Goal: Information Seeking & Learning: Compare options

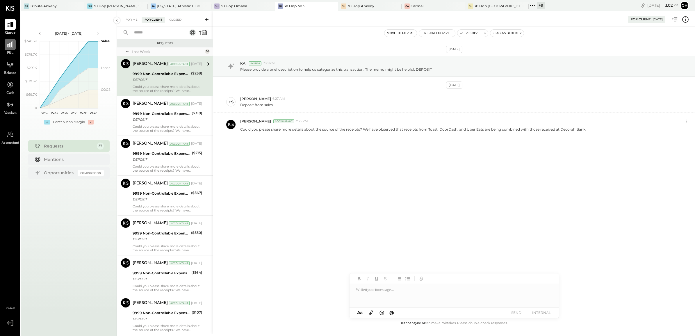
click at [10, 48] on icon at bounding box center [10, 45] width 8 height 8
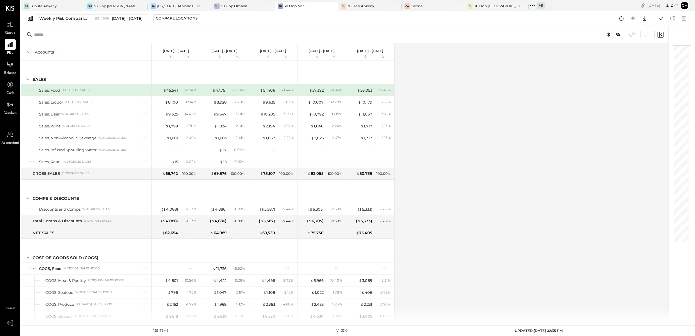
click at [493, 120] on div "Accounts S % GL [DATE] - [DATE] $ % [DATE] - [DATE] $ % [DATE] - [DATE] $ % [DA…" at bounding box center [345, 182] width 649 height 278
click at [58, 20] on div "Weekly P&L Comparison" at bounding box center [63, 18] width 49 height 6
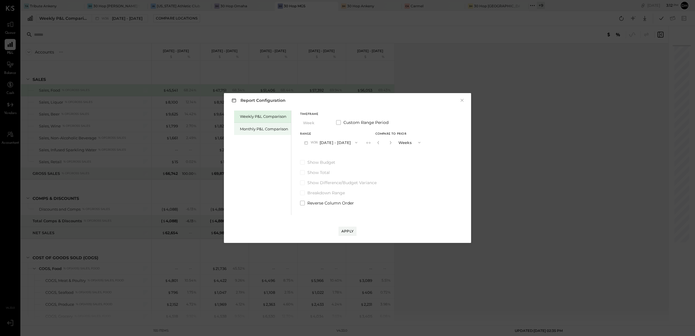
click at [264, 125] on div "Monthly P&L Comparison" at bounding box center [262, 129] width 57 height 12
click at [354, 143] on icon "button" at bounding box center [356, 142] width 5 height 5
click at [338, 159] on div "M08 [DATE] - [DATE]" at bounding box center [334, 156] width 66 height 12
click at [389, 142] on div "Weekly P&L Comparison Monthly P&L Comparison Timeframe Month Custom Range Perio…" at bounding box center [348, 162] width 236 height 106
click at [383, 142] on div "Compare" at bounding box center [377, 142] width 19 height 5
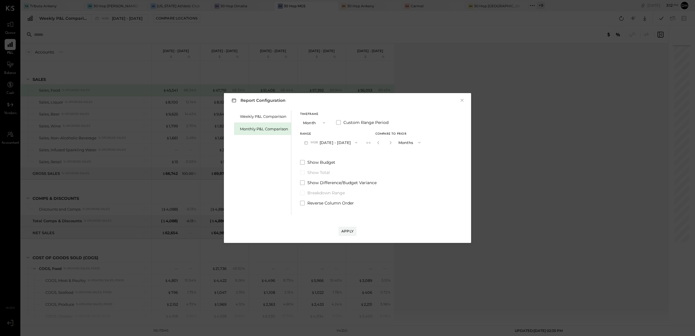
click at [383, 142] on input "*" at bounding box center [385, 143] width 8 height 10
click at [389, 143] on icon "button" at bounding box center [390, 142] width 3 height 3
type input "*"
click at [347, 234] on button "Apply" at bounding box center [348, 231] width 18 height 9
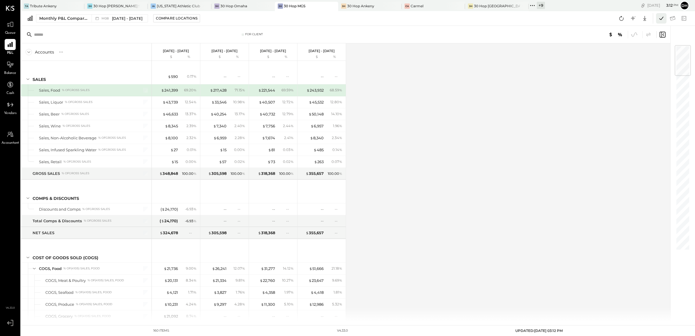
click at [660, 17] on icon at bounding box center [662, 19] width 8 height 8
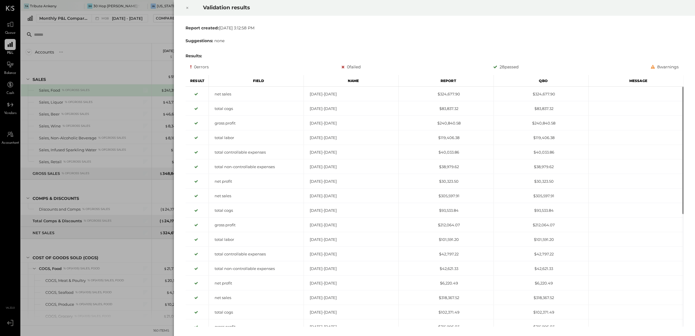
click at [189, 6] on div at bounding box center [187, 8] width 13 height 16
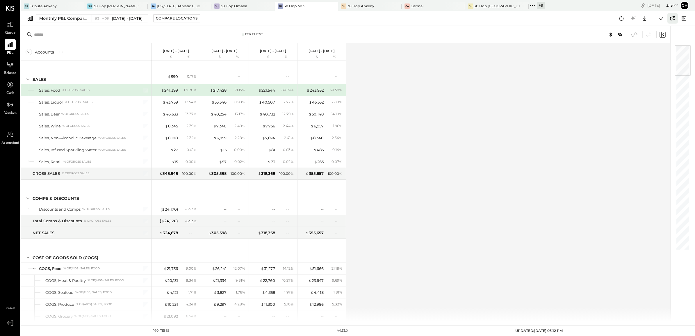
click at [672, 21] on icon at bounding box center [673, 19] width 8 height 8
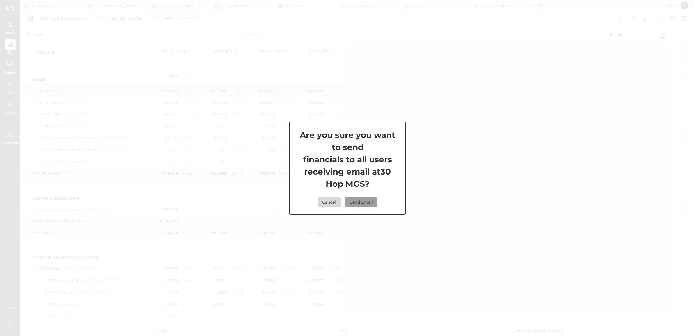
click at [352, 202] on button "Send Email" at bounding box center [361, 202] width 32 height 10
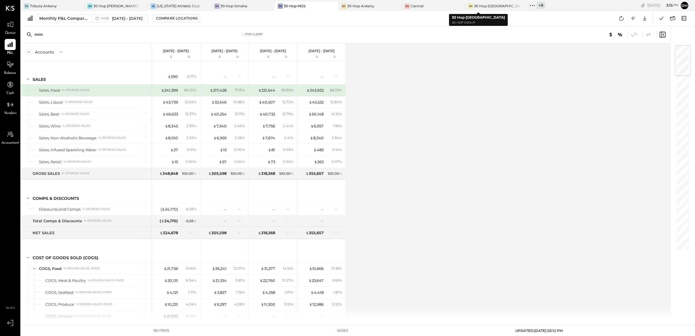
drag, startPoint x: 511, startPoint y: 4, endPoint x: 513, endPoint y: 10, distance: 6.2
click at [537, 4] on div "+ 9" at bounding box center [541, 5] width 8 height 7
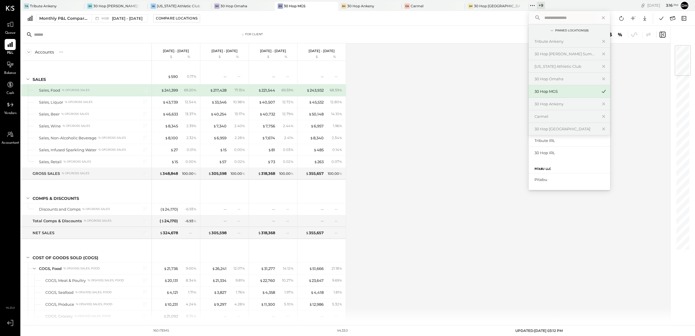
scroll to position [111, 0]
click at [535, 64] on div "[US_STATE] Athletic Club" at bounding box center [566, 67] width 63 height 6
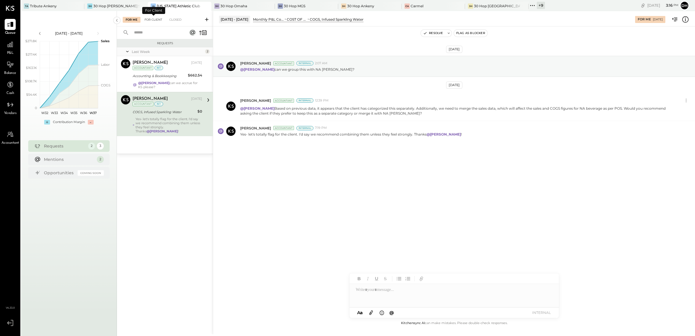
click at [155, 22] on div "For Client" at bounding box center [154, 20] width 24 height 6
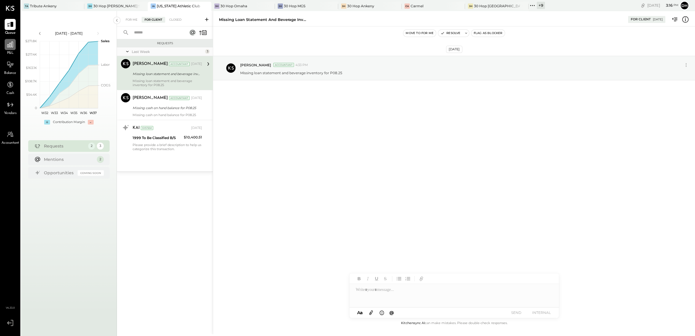
click at [10, 49] on div at bounding box center [10, 44] width 11 height 11
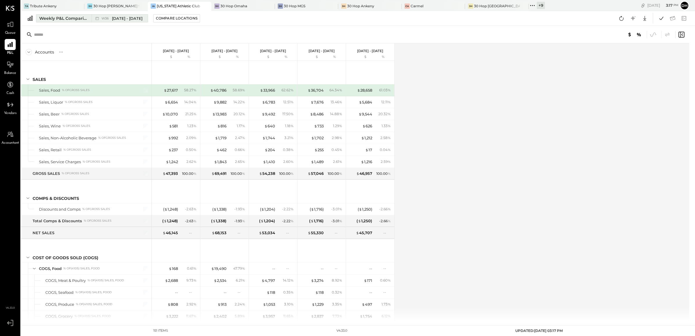
click at [65, 18] on div "Weekly P&L Comparison" at bounding box center [63, 18] width 49 height 6
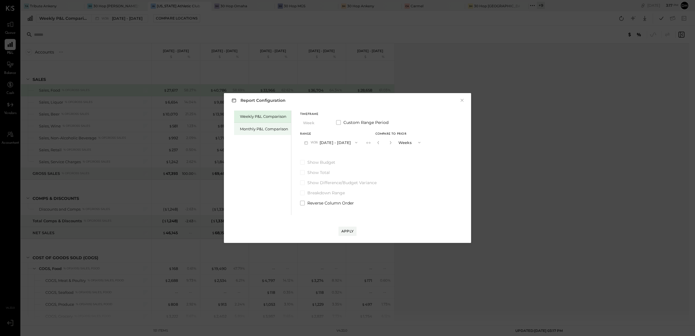
click at [271, 128] on div "Monthly P&L Comparison" at bounding box center [264, 129] width 48 height 6
click at [333, 141] on button "M09 [DATE] - [DATE]" at bounding box center [330, 142] width 61 height 11
drag, startPoint x: 334, startPoint y: 154, endPoint x: 408, endPoint y: 150, distance: 74.3
click at [335, 154] on span "[DATE] - [DATE]" at bounding box center [329, 155] width 28 height 5
click at [368, 142] on div "Compare" at bounding box center [377, 142] width 19 height 5
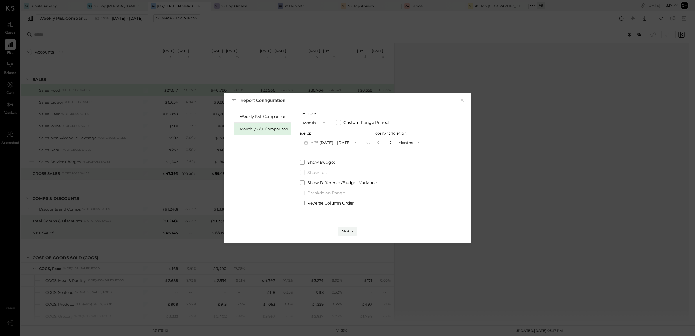
drag, startPoint x: 390, startPoint y: 141, endPoint x: 386, endPoint y: 142, distance: 4.4
click at [390, 141] on div "*" at bounding box center [385, 142] width 18 height 11
click at [389, 142] on icon "button" at bounding box center [390, 142] width 3 height 3
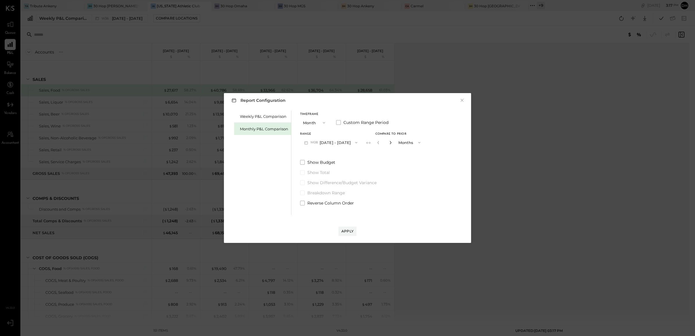
type input "*"
click at [347, 231] on div "Apply" at bounding box center [348, 231] width 12 height 5
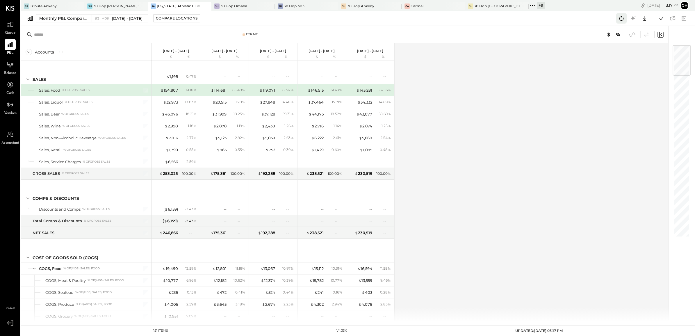
click at [623, 16] on icon at bounding box center [622, 19] width 8 height 8
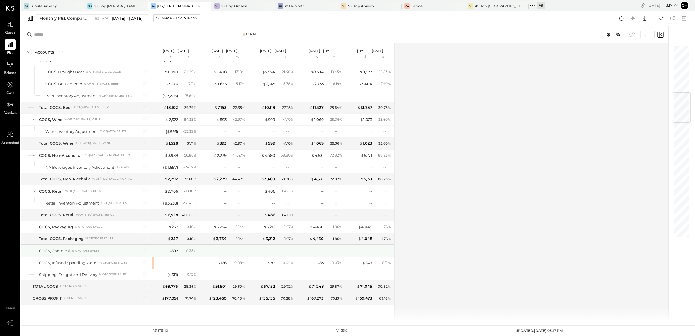
scroll to position [400, 0]
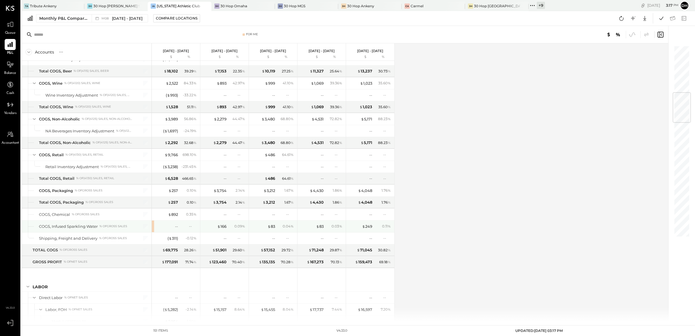
click at [170, 229] on div "--" at bounding box center [166, 227] width 23 height 6
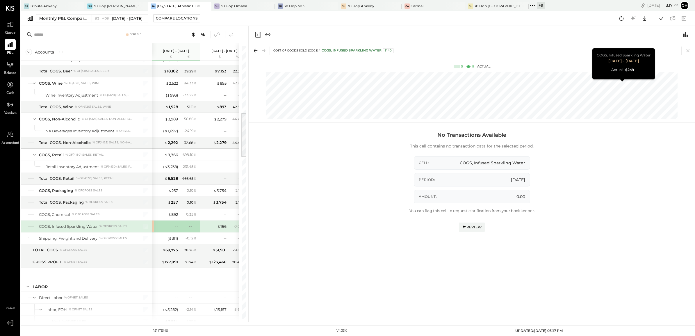
scroll to position [0, 156]
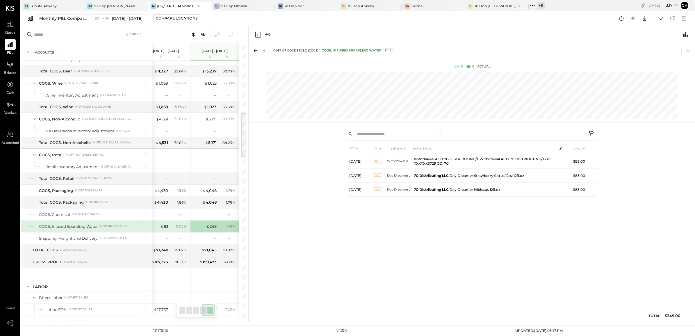
click at [591, 132] on icon at bounding box center [592, 134] width 7 height 7
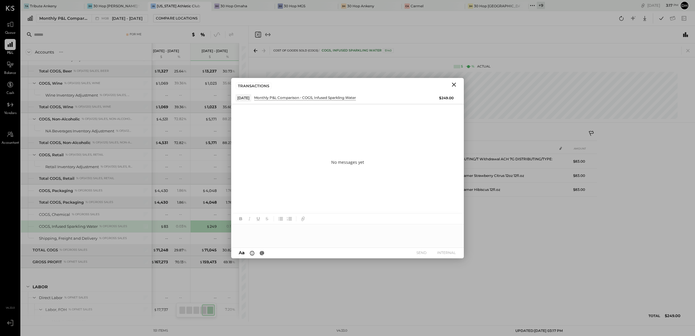
click at [302, 238] on div at bounding box center [347, 235] width 233 height 23
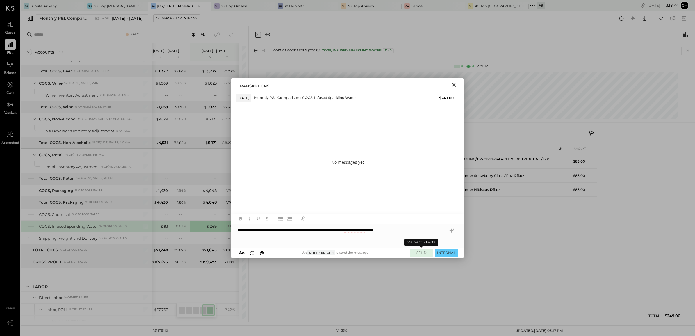
click at [418, 253] on button "SEND" at bounding box center [421, 253] width 23 height 8
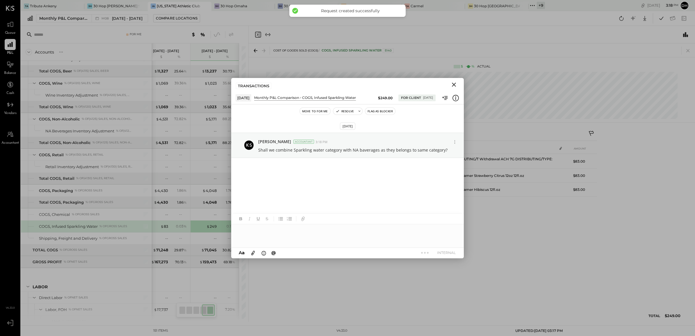
click at [454, 85] on icon "Close" at bounding box center [454, 85] width 4 height 4
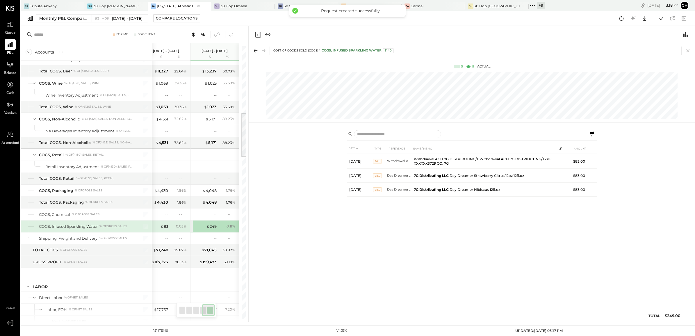
click at [687, 50] on icon at bounding box center [688, 50] width 3 height 3
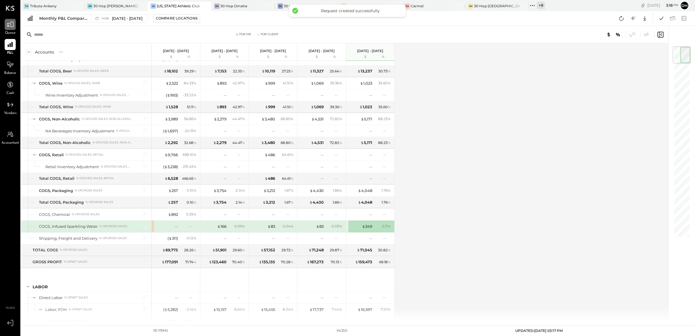
click at [13, 29] on div at bounding box center [10, 24] width 11 height 11
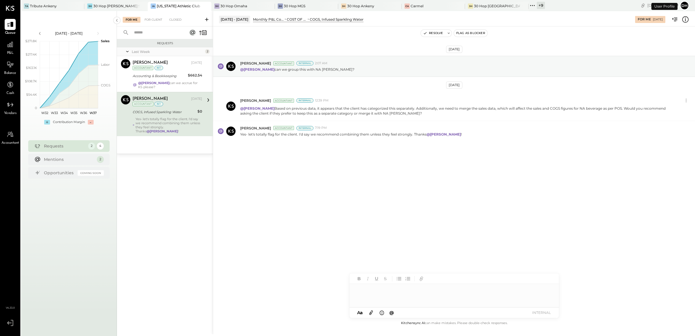
click at [385, 292] on div at bounding box center [454, 295] width 209 height 23
click at [534, 312] on button "INTERNAL" at bounding box center [541, 313] width 23 height 8
click at [434, 31] on button "Resolve" at bounding box center [433, 33] width 24 height 7
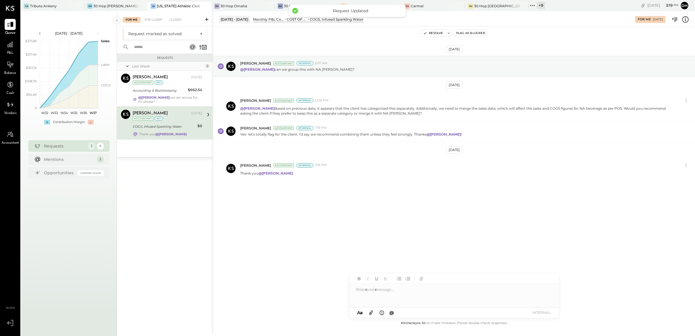
click at [154, 122] on div "[PERSON_NAME] [DATE] Accountant int COGS, Infused Sparkling Water $0 Thank you …" at bounding box center [168, 123] width 70 height 27
click at [436, 31] on button "Resolve" at bounding box center [433, 33] width 24 height 7
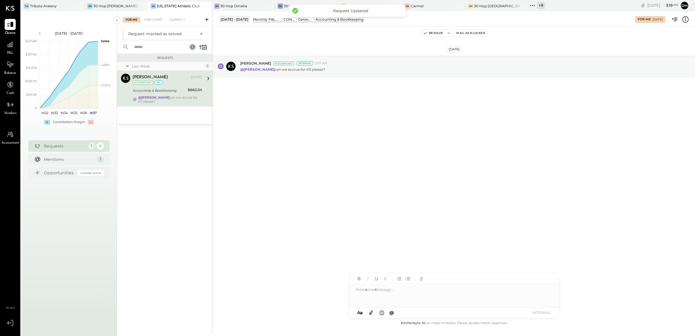
click at [152, 89] on div "Accounting & Bookkeeping" at bounding box center [160, 91] width 54 height 6
click at [369, 297] on div at bounding box center [454, 295] width 209 height 23
type input "******"
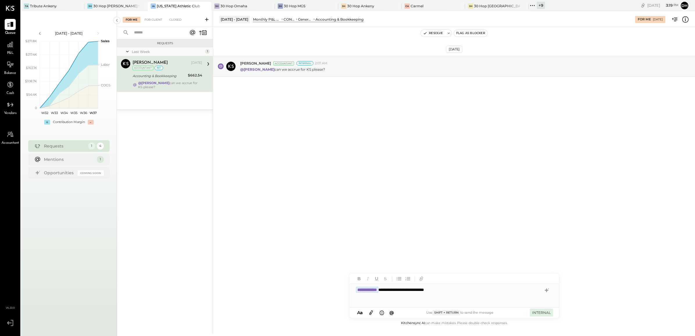
click at [535, 311] on button "INTERNAL" at bounding box center [541, 313] width 23 height 8
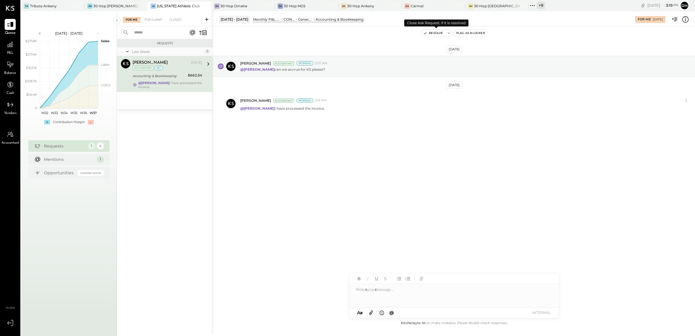
click at [434, 33] on button "Resolve" at bounding box center [433, 33] width 24 height 7
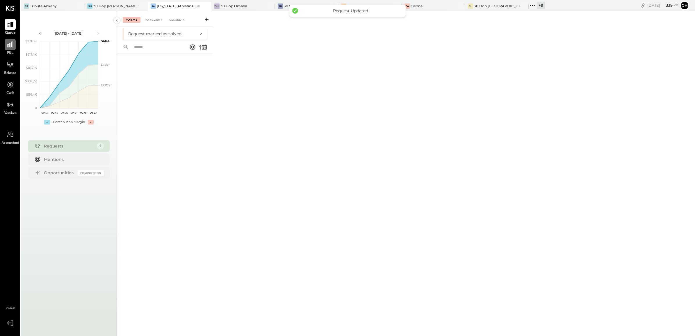
click at [5, 44] on div at bounding box center [10, 44] width 11 height 11
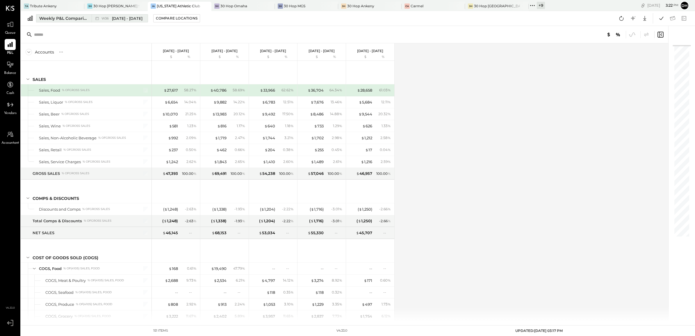
click at [66, 18] on div "Weekly P&L Comparison" at bounding box center [63, 18] width 49 height 6
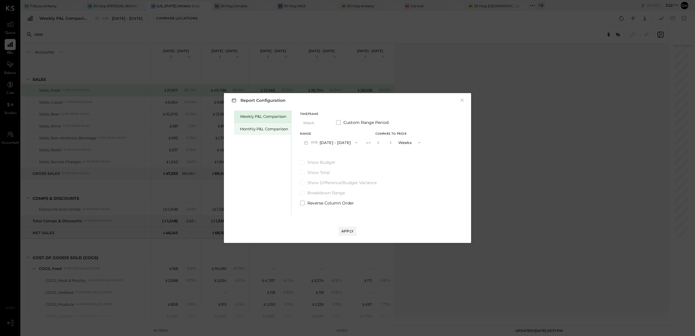
click at [268, 128] on div "Monthly P&L Comparison" at bounding box center [264, 129] width 48 height 6
click at [341, 144] on button "M09 [DATE] - [DATE]" at bounding box center [330, 142] width 61 height 11
click at [329, 157] on span "[DATE] - [DATE]" at bounding box center [329, 155] width 28 height 5
click at [375, 142] on div "Compare" at bounding box center [377, 142] width 19 height 5
click at [385, 145] on input "*" at bounding box center [385, 143] width 8 height 10
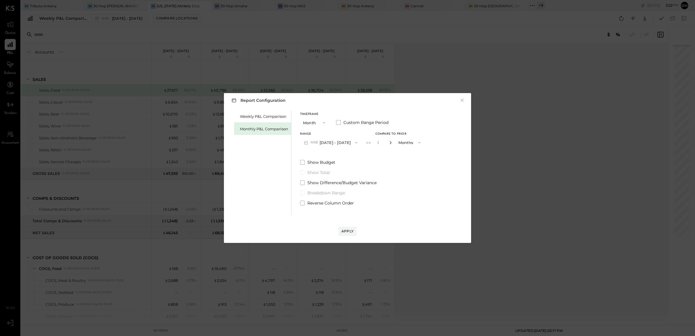
click at [390, 143] on icon "button" at bounding box center [390, 142] width 1 height 3
type input "*"
click at [348, 227] on button "Apply" at bounding box center [348, 231] width 18 height 9
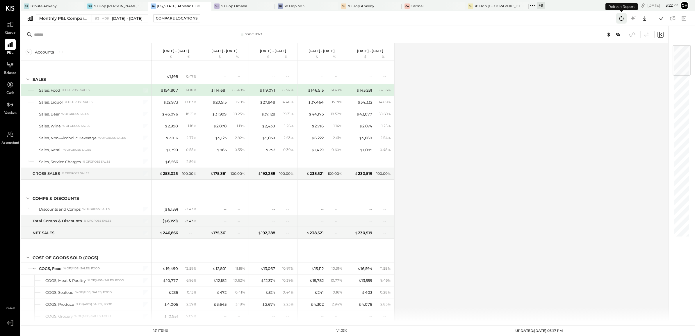
click at [618, 19] on icon at bounding box center [622, 19] width 8 height 8
click at [662, 13] on button at bounding box center [661, 18] width 10 height 10
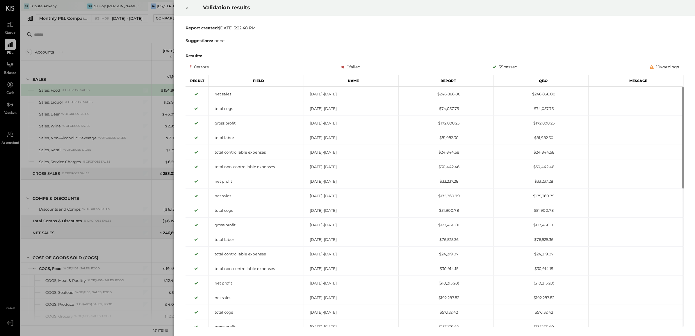
click at [188, 5] on icon at bounding box center [187, 7] width 3 height 7
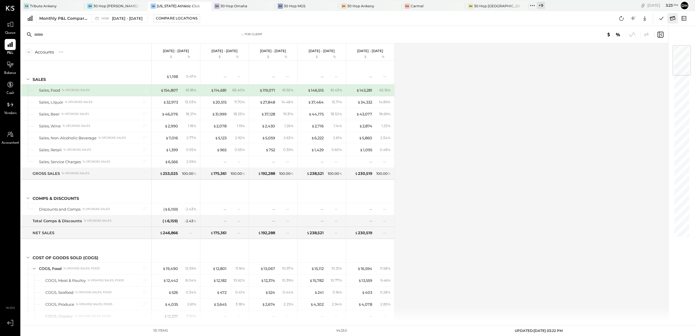
click at [673, 18] on icon at bounding box center [673, 18] width 6 height 4
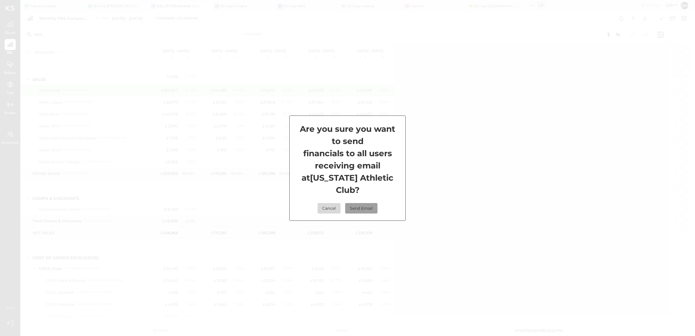
click at [361, 203] on button "Send Email" at bounding box center [361, 208] width 32 height 10
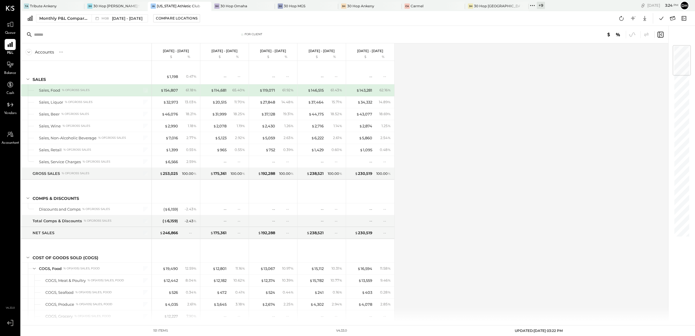
click at [537, 2] on div "+ 9" at bounding box center [541, 5] width 8 height 7
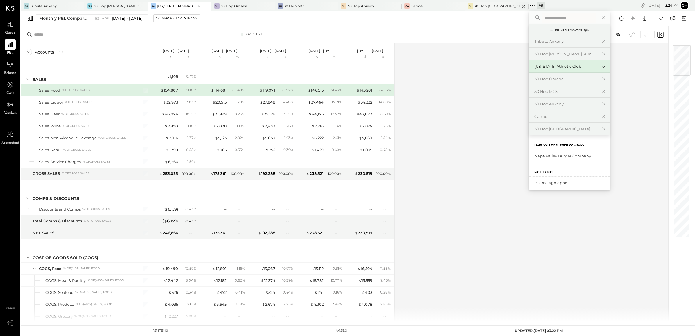
click at [474, 5] on div "30 Hop [GEOGRAPHIC_DATA]" at bounding box center [497, 5] width 46 height 5
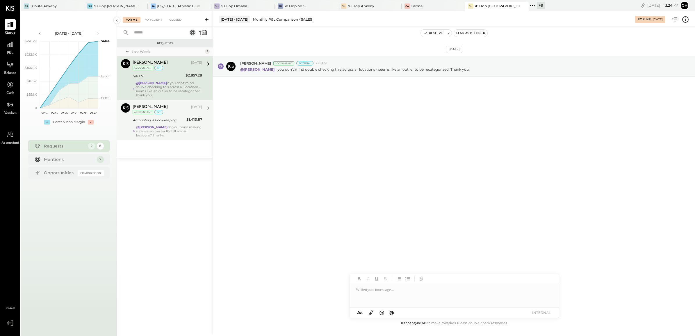
click at [167, 122] on div "Accounting & Bookkeeping" at bounding box center [159, 120] width 52 height 6
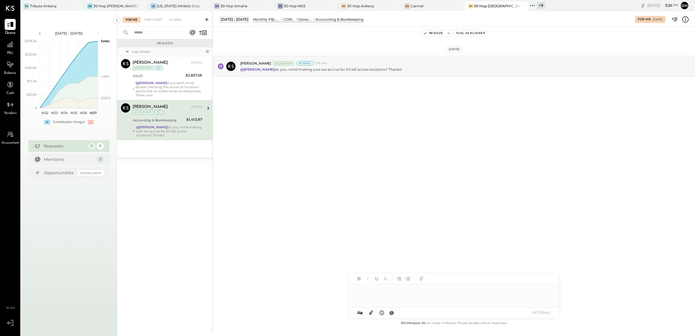
click at [431, 296] on div at bounding box center [454, 295] width 209 height 23
click at [536, 313] on button "INTERNAL" at bounding box center [541, 313] width 23 height 8
click at [439, 35] on button "Resolve" at bounding box center [433, 33] width 24 height 7
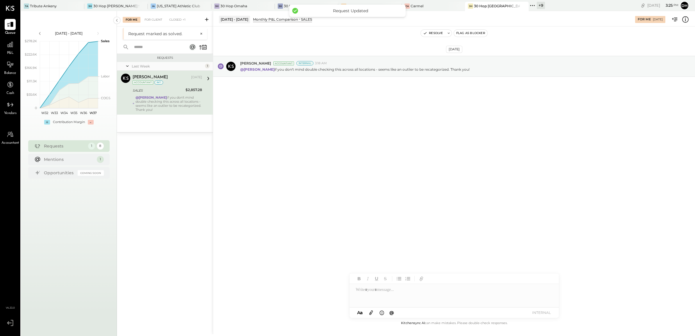
click at [151, 90] on div "SALES" at bounding box center [158, 91] width 51 height 6
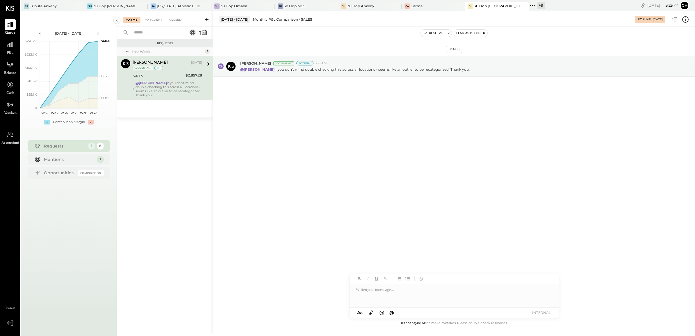
click at [386, 289] on div at bounding box center [454, 295] width 209 height 23
type input "******"
click at [536, 315] on button "INTERNAL" at bounding box center [541, 313] width 23 height 8
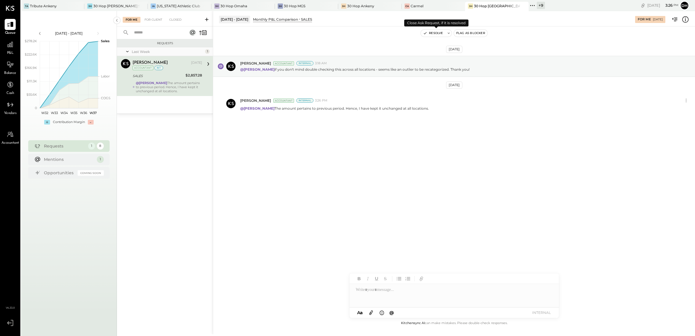
click at [427, 35] on button "Resolve" at bounding box center [433, 33] width 24 height 7
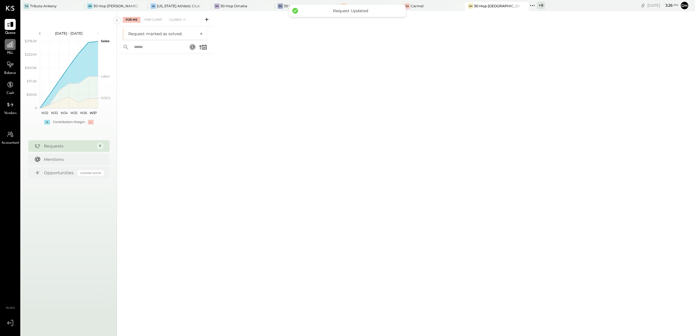
click at [12, 46] on icon at bounding box center [10, 45] width 8 height 8
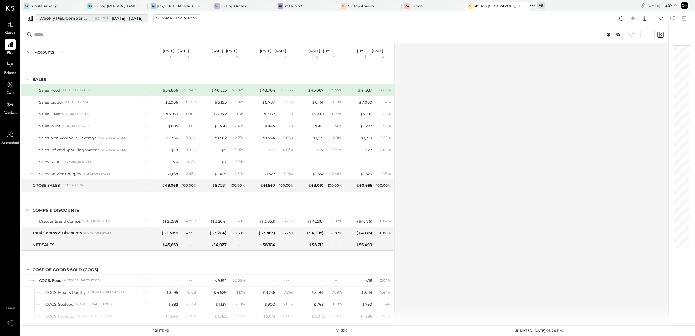
click at [62, 21] on div "Weekly P&L Comparison" at bounding box center [63, 18] width 49 height 6
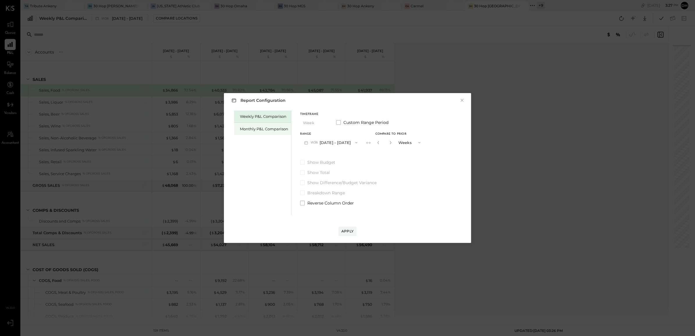
click at [268, 128] on div "Monthly P&L Comparison" at bounding box center [264, 129] width 48 height 6
click at [324, 144] on button "M09 [DATE] - [DATE]" at bounding box center [330, 142] width 61 height 11
click at [325, 157] on span "[DATE] - [DATE]" at bounding box center [329, 155] width 28 height 5
click at [373, 141] on div "Compare" at bounding box center [377, 142] width 19 height 5
click at [390, 143] on icon "button" at bounding box center [390, 142] width 1 height 3
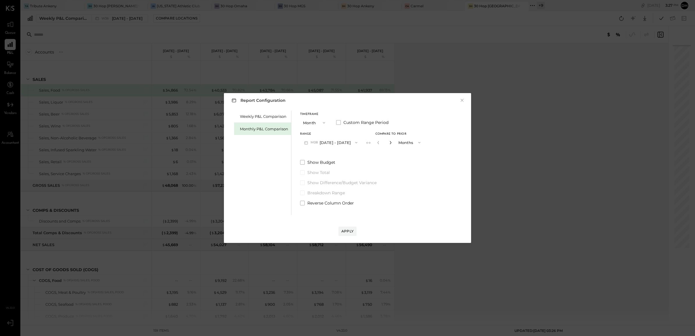
click at [390, 143] on icon "button" at bounding box center [390, 142] width 1 height 3
type input "*"
click at [345, 231] on div "Apply" at bounding box center [348, 231] width 12 height 5
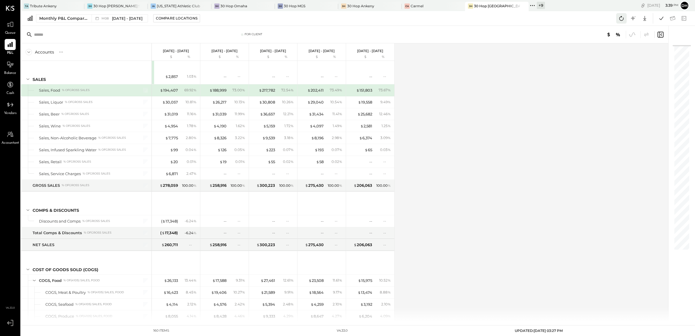
click at [622, 19] on icon at bounding box center [622, 19] width 8 height 8
click at [537, 2] on div "+ 9" at bounding box center [541, 5] width 8 height 7
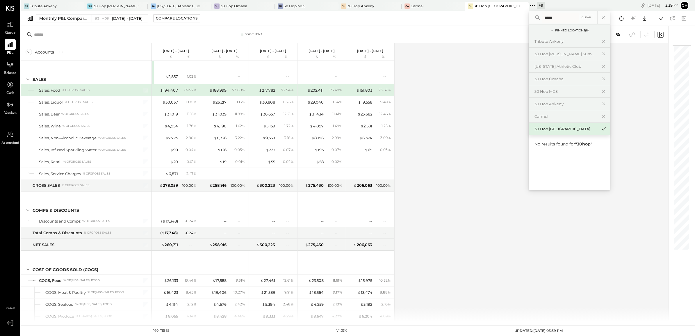
type input "*****"
click at [537, 5] on div "+ 9" at bounding box center [541, 5] width 8 height 7
click at [602, 17] on icon at bounding box center [603, 17] width 3 height 3
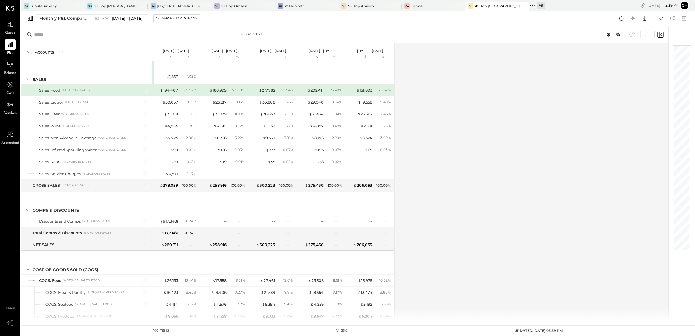
click at [537, 6] on div "+ 9" at bounding box center [541, 5] width 8 height 7
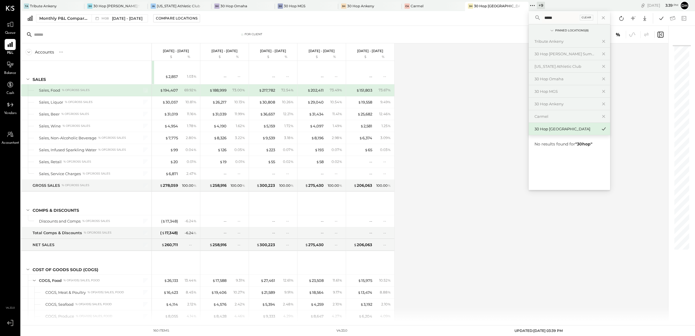
click at [580, 17] on div "Clear" at bounding box center [586, 18] width 13 height 6
click at [537, 155] on div "30 Hop IRL" at bounding box center [566, 155] width 63 height 6
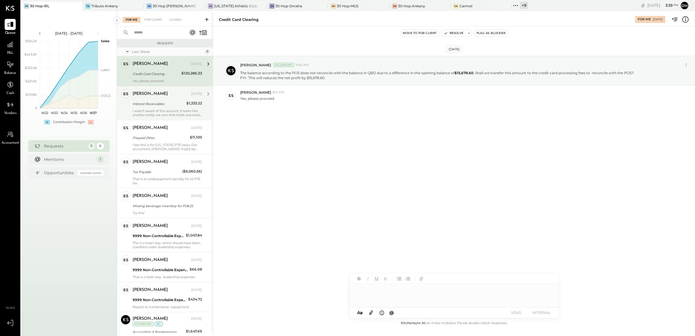
click at [141, 106] on div "Interest Receivables" at bounding box center [159, 104] width 52 height 6
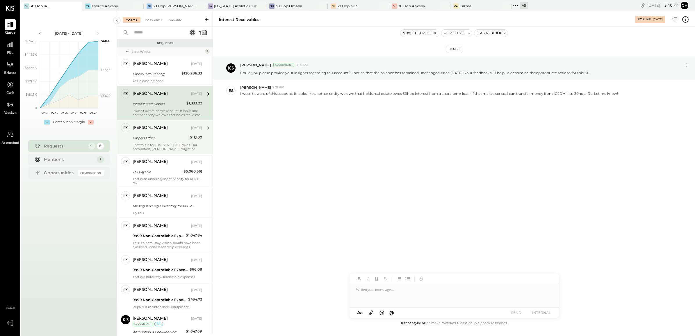
click at [155, 137] on div "Prepaid Other" at bounding box center [161, 138] width 56 height 6
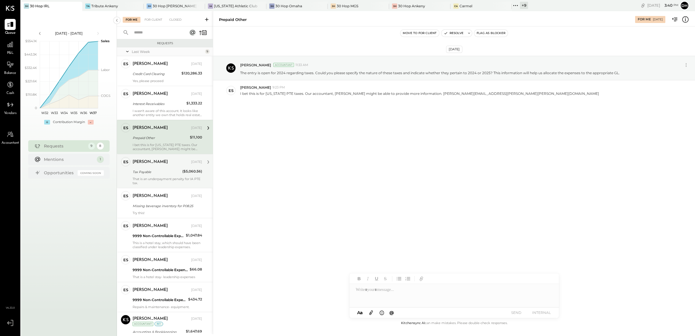
click at [148, 183] on div "That is an underpayment penalty for IA PTE tax." at bounding box center [168, 181] width 70 height 8
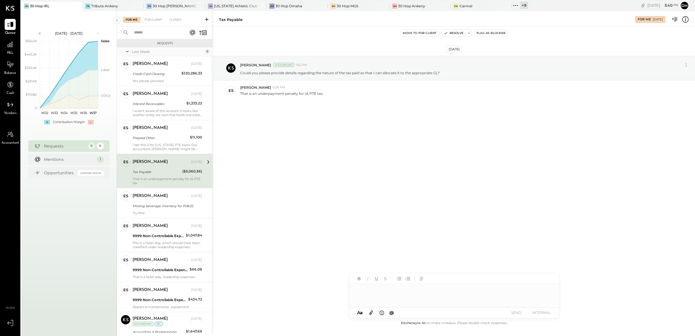
click at [363, 293] on div at bounding box center [454, 295] width 209 height 23
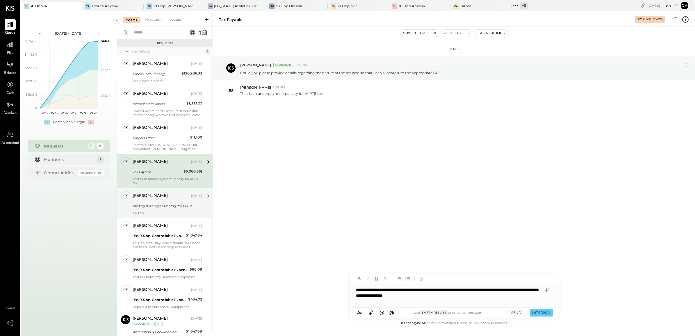
drag, startPoint x: 160, startPoint y: 205, endPoint x: 177, endPoint y: 201, distance: 17.8
click at [160, 205] on div "Missing beverage inventory for P08.25" at bounding box center [167, 206] width 68 height 6
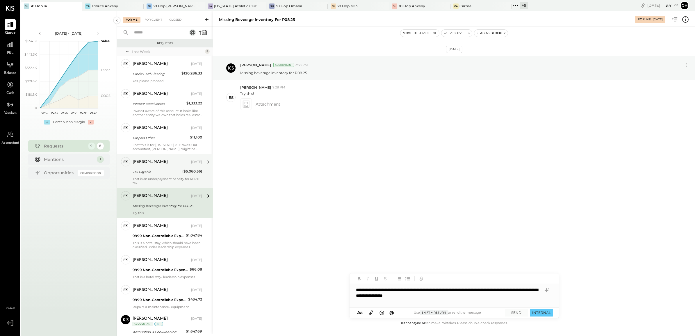
click at [159, 167] on div "[PERSON_NAME] [DATE]" at bounding box center [168, 162] width 70 height 10
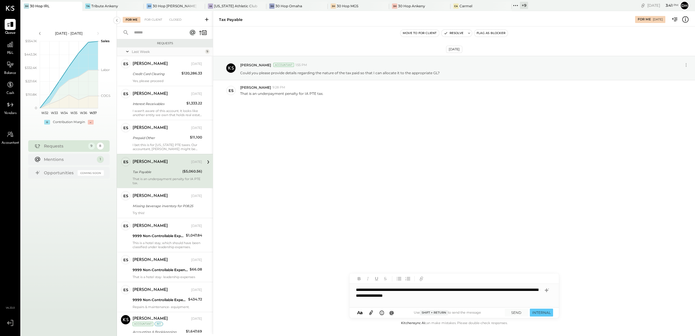
drag, startPoint x: 450, startPoint y: 295, endPoint x: 461, endPoint y: 296, distance: 10.8
click at [450, 295] on div "**********" at bounding box center [454, 295] width 209 height 23
click at [463, 298] on div "**********" at bounding box center [454, 295] width 209 height 23
click at [537, 289] on div "**********" at bounding box center [454, 295] width 209 height 23
click at [519, 310] on button "SEND" at bounding box center [516, 313] width 23 height 8
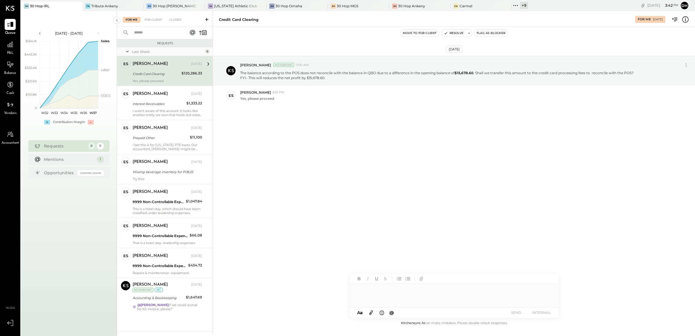
click at [406, 292] on div at bounding box center [454, 295] width 209 height 23
click at [454, 295] on div "**********" at bounding box center [454, 295] width 209 height 23
click at [516, 312] on button "SEND" at bounding box center [516, 313] width 23 height 8
click at [143, 103] on div "Interest Receivables" at bounding box center [159, 104] width 52 height 6
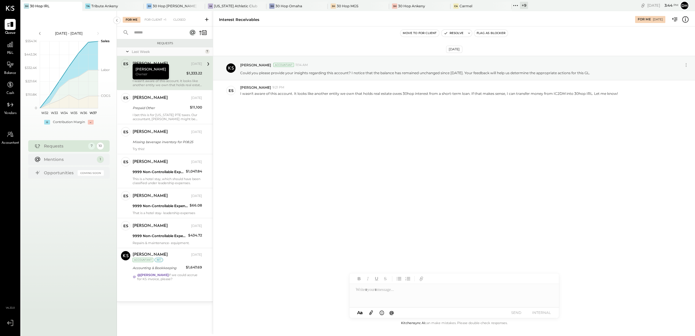
click at [286, 119] on div "[DATE] [PERSON_NAME] Accountant 11:14 AM Could you please provide your insights…" at bounding box center [454, 92] width 482 height 103
click at [405, 292] on div at bounding box center [454, 295] width 209 height 23
click at [447, 301] on div at bounding box center [454, 295] width 209 height 23
drag, startPoint x: 472, startPoint y: 289, endPoint x: 527, endPoint y: 290, distance: 55.9
click at [527, 290] on div "**********" at bounding box center [454, 295] width 209 height 23
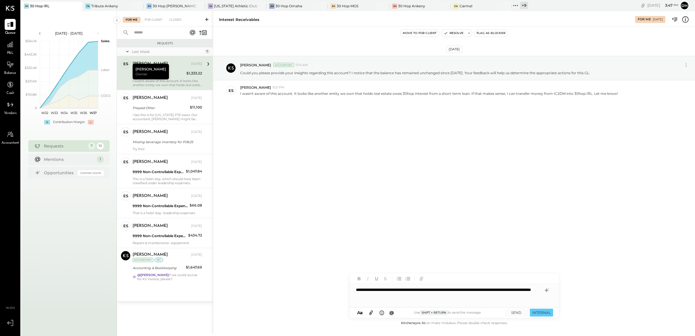
click at [395, 289] on div "**********" at bounding box center [454, 295] width 209 height 23
click at [546, 295] on div "**********" at bounding box center [454, 295] width 209 height 23
click at [548, 287] on icon at bounding box center [546, 290] width 7 height 7
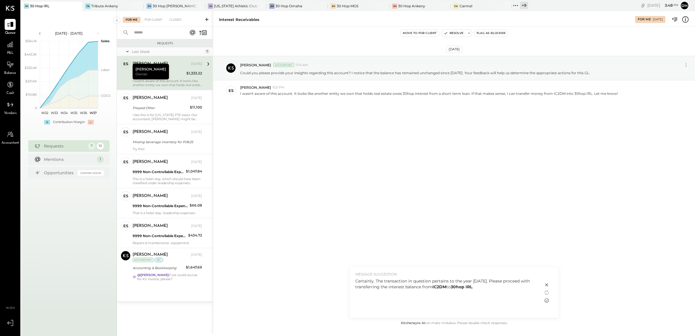
click at [548, 300] on icon at bounding box center [546, 300] width 7 height 7
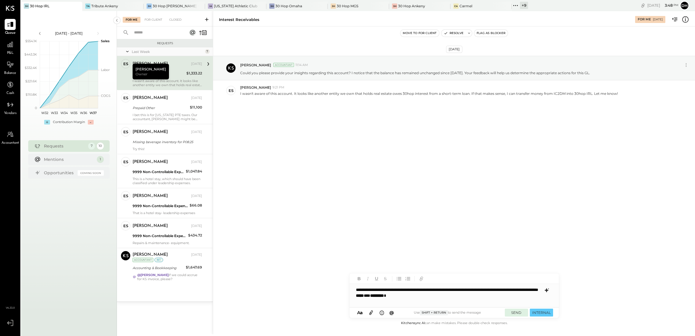
click at [517, 314] on button "SEND" at bounding box center [516, 313] width 23 height 8
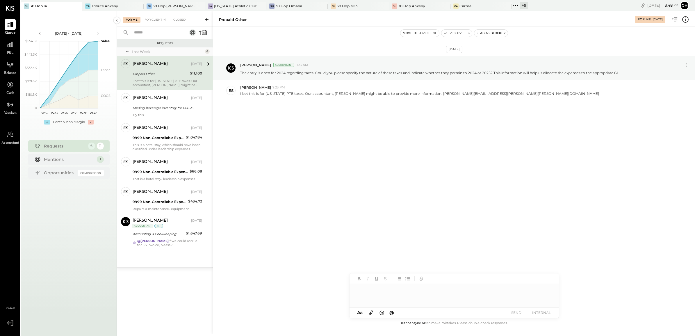
click at [152, 80] on div "I bet this is for [US_STATE] PTE taxes. Our accountant, [PERSON_NAME] might be …" at bounding box center [168, 83] width 70 height 8
click at [413, 298] on div at bounding box center [454, 295] width 209 height 23
click at [512, 313] on button "SEND" at bounding box center [516, 313] width 23 height 8
click at [148, 102] on div "[PERSON_NAME] [DATE]" at bounding box center [168, 98] width 70 height 10
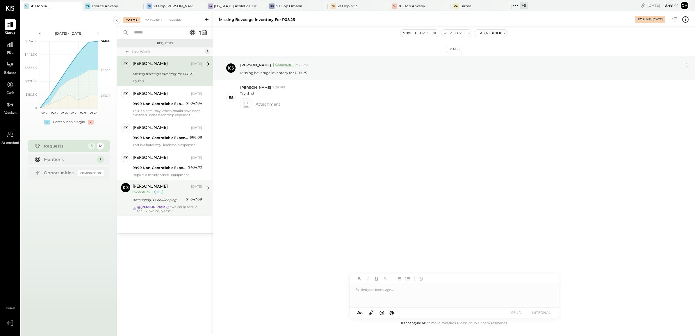
click at [154, 205] on strong "@[PERSON_NAME]" at bounding box center [152, 207] width 31 height 4
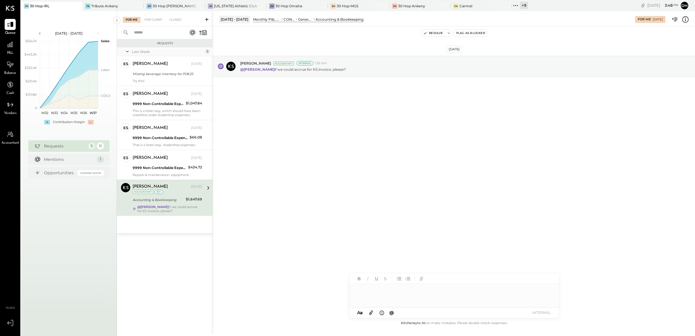
click at [383, 295] on div at bounding box center [454, 295] width 209 height 23
type input "*****"
click at [534, 312] on button "INTERNAL" at bounding box center [541, 313] width 23 height 8
click at [439, 34] on button "Resolve" at bounding box center [433, 33] width 24 height 7
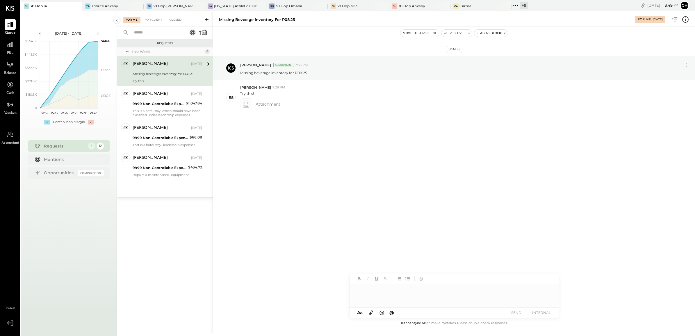
click at [394, 296] on div at bounding box center [454, 295] width 209 height 23
click at [518, 314] on button "SEND" at bounding box center [516, 313] width 23 height 8
click at [150, 108] on div "[PERSON_NAME] [DATE] 9999 Non-Controllable Expenses:Other Income and Expenses:T…" at bounding box center [168, 103] width 70 height 28
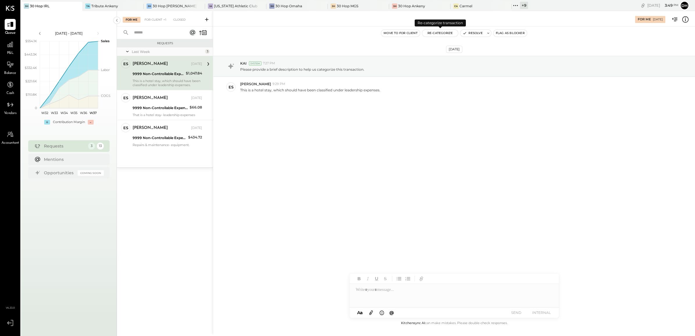
click at [442, 30] on button "Re-Categorize" at bounding box center [440, 33] width 36 height 7
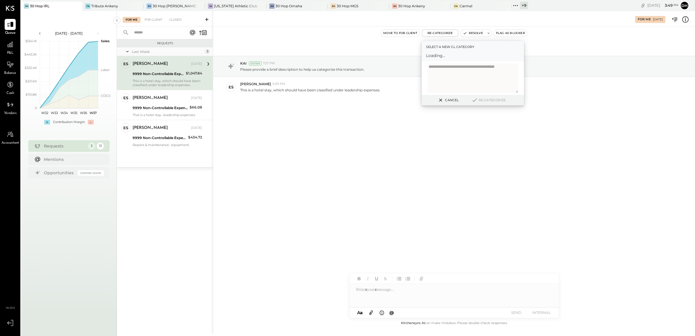
click at [434, 56] on span "Loading..." at bounding box center [473, 56] width 94 height 6
click at [440, 58] on div at bounding box center [467, 58] width 77 height 7
type input "******"
click at [473, 75] on div "(8365) Leadership Expenses" at bounding box center [473, 72] width 94 height 10
click at [489, 101] on button "Re-Categorize" at bounding box center [489, 100] width 38 height 7
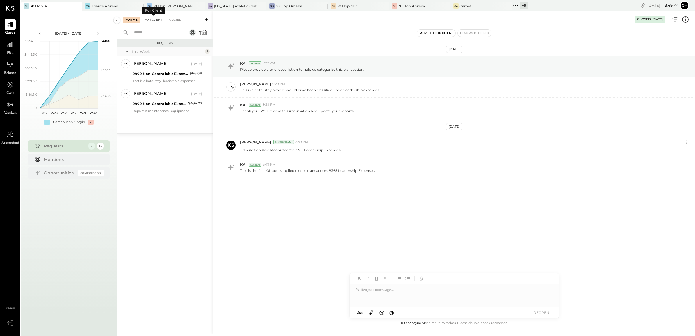
click at [156, 17] on div "For Client" at bounding box center [154, 20] width 24 height 6
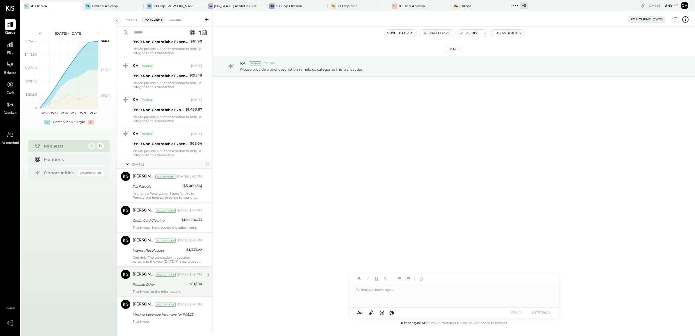
scroll to position [180, 0]
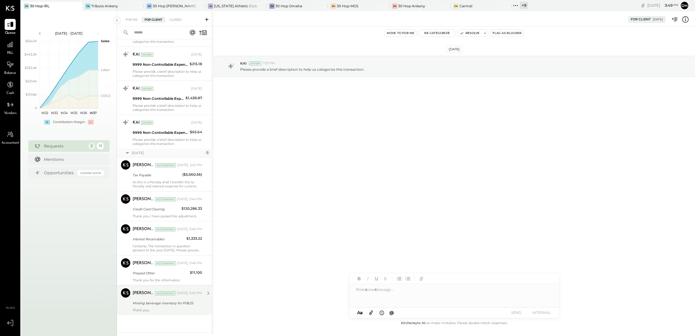
click at [161, 303] on div "Missing beverage inventory for P08.25" at bounding box center [167, 303] width 68 height 6
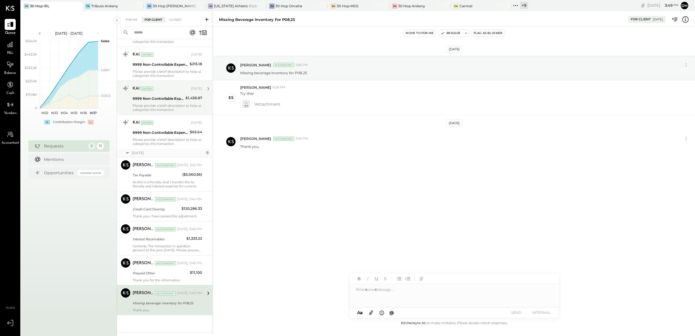
click at [159, 102] on div "KAI System [DATE] 9999 Non-Controllable Expenses:Other Income and Expenses:To B…" at bounding box center [168, 98] width 70 height 28
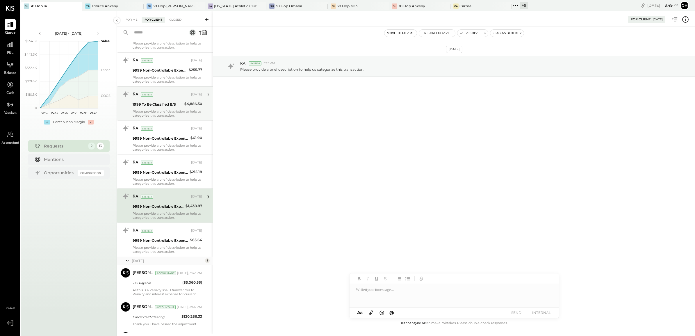
scroll to position [71, 0]
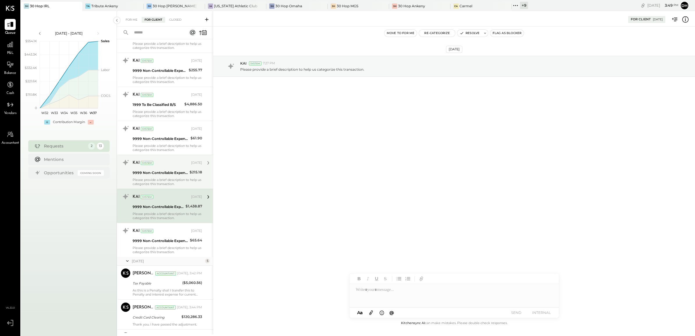
click at [157, 171] on div "9999 Non-Controllable Expenses:Other Income and Expenses:To Be Classified P&L" at bounding box center [160, 173] width 55 height 6
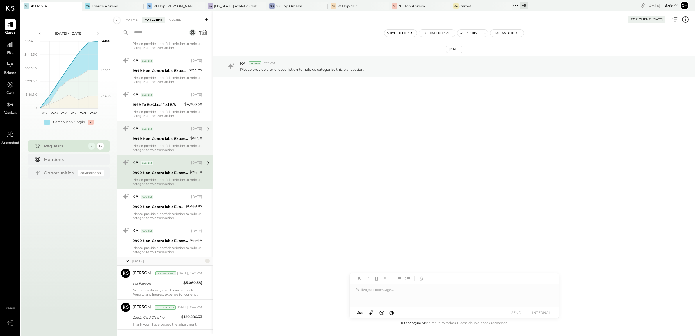
click at [147, 135] on div "9999 Non-Controllable Expenses:Other Income and Expenses:To Be Classified P&L" at bounding box center [161, 138] width 56 height 7
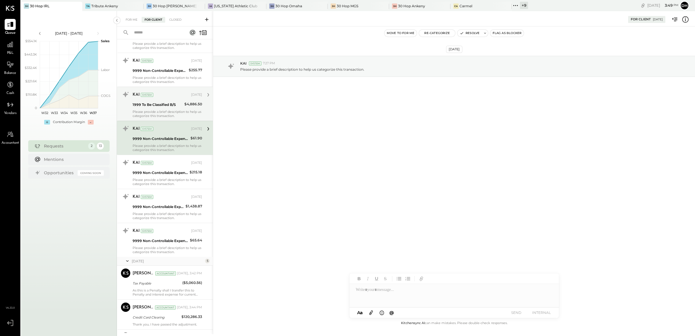
click at [149, 100] on div "KAI System [DATE]" at bounding box center [168, 95] width 70 height 10
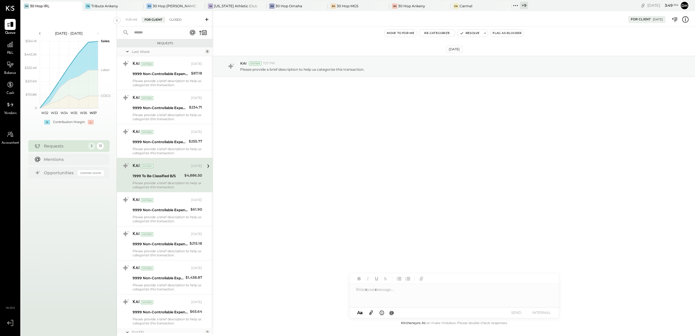
click at [177, 18] on div "Closed" at bounding box center [175, 20] width 18 height 6
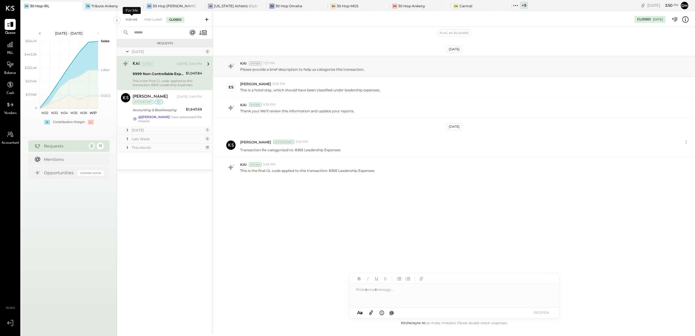
click at [134, 18] on div "For Me" at bounding box center [132, 20] width 18 height 6
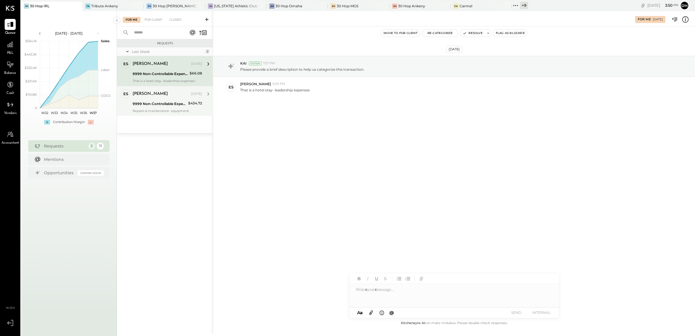
click at [163, 101] on div "9999 Non-Controllable Expenses:Other Income and Expenses:To Be Classified P&L" at bounding box center [160, 104] width 54 height 6
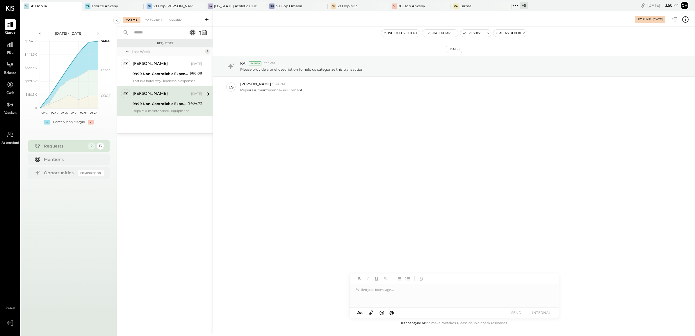
click at [395, 296] on div at bounding box center [454, 295] width 209 height 23
click at [519, 309] on button "SEND" at bounding box center [516, 313] width 23 height 8
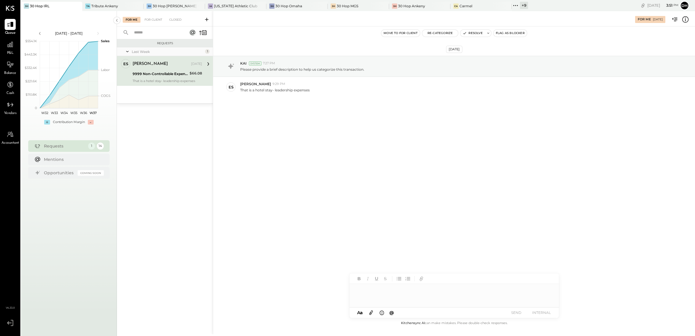
click at [382, 289] on div at bounding box center [454, 295] width 209 height 23
click at [517, 313] on button "SEND" at bounding box center [516, 313] width 23 height 8
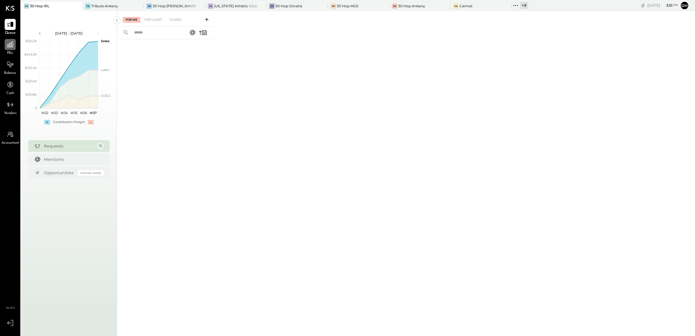
click at [10, 48] on icon at bounding box center [10, 45] width 8 height 8
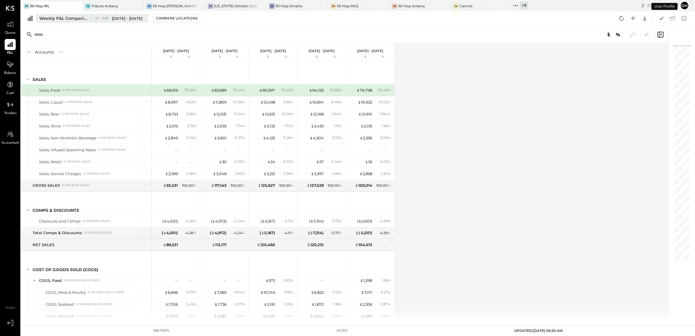
click at [63, 18] on div "Weekly P&L Comparison" at bounding box center [63, 18] width 49 height 6
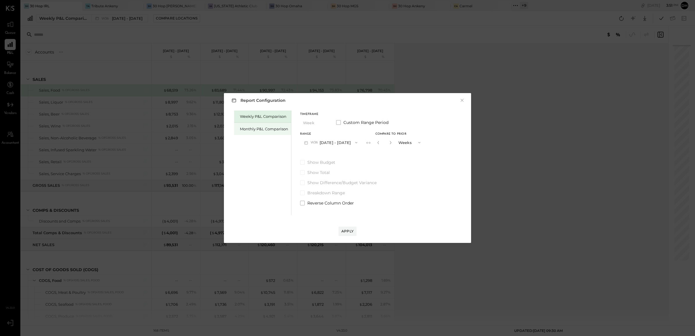
click at [246, 129] on div "Monthly P&L Comparison" at bounding box center [264, 129] width 48 height 6
click at [329, 144] on button "M09 [DATE] - [DATE]" at bounding box center [330, 142] width 61 height 11
click at [331, 159] on div "M08 [DATE] - [DATE]" at bounding box center [334, 156] width 66 height 12
click at [376, 144] on div "Compare" at bounding box center [377, 142] width 19 height 5
click at [390, 143] on icon "button" at bounding box center [390, 142] width 1 height 3
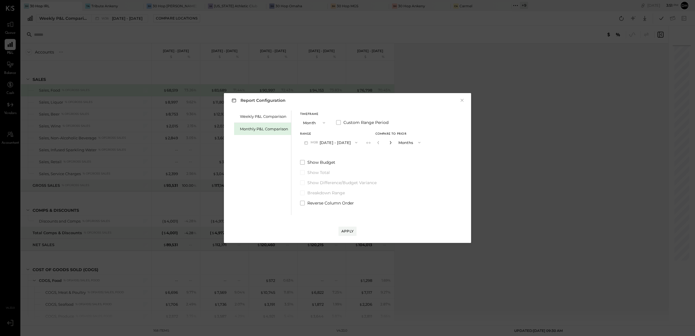
click at [390, 143] on icon "button" at bounding box center [390, 142] width 1 height 3
type input "*"
click at [344, 230] on div "Apply" at bounding box center [348, 231] width 12 height 5
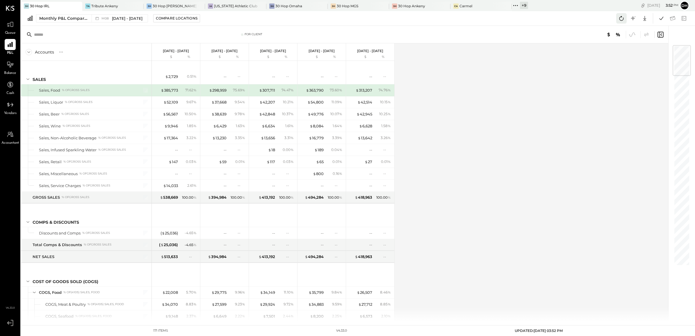
click at [623, 18] on icon at bounding box center [622, 19] width 8 height 8
click at [665, 17] on icon at bounding box center [662, 19] width 8 height 8
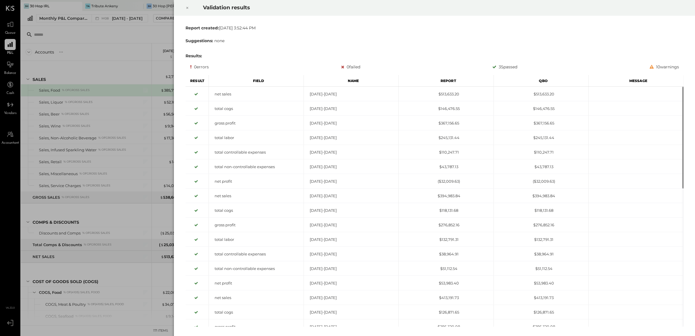
click at [186, 6] on icon at bounding box center [187, 7] width 3 height 7
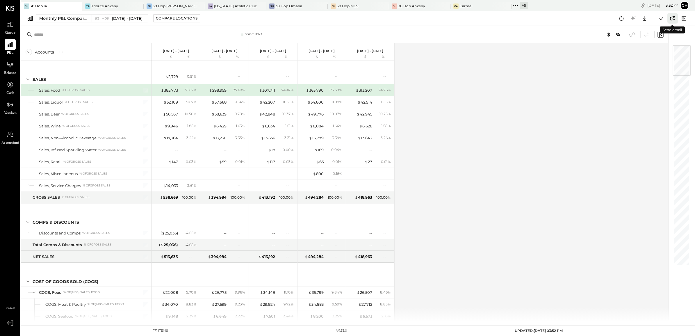
click at [673, 17] on icon at bounding box center [673, 19] width 8 height 8
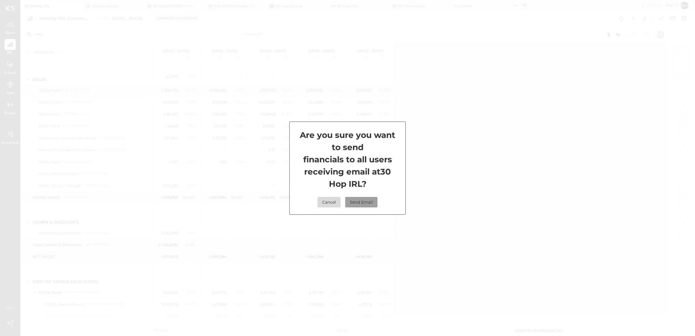
click at [367, 200] on button "Send Email" at bounding box center [361, 202] width 32 height 10
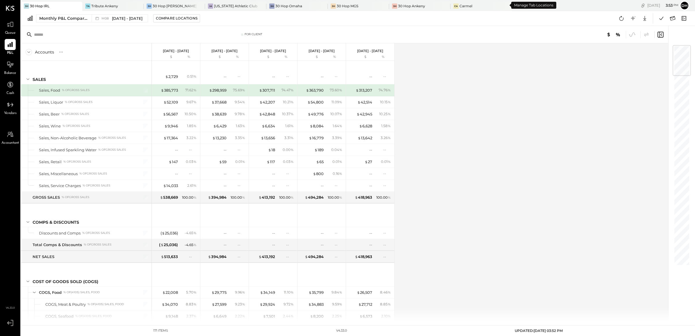
click at [512, 5] on icon at bounding box center [516, 6] width 8 height 8
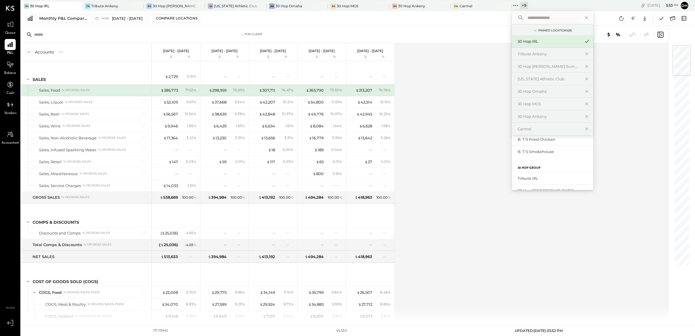
scroll to position [145, 0]
click at [522, 142] on div "Tribute IRL" at bounding box center [549, 142] width 63 height 6
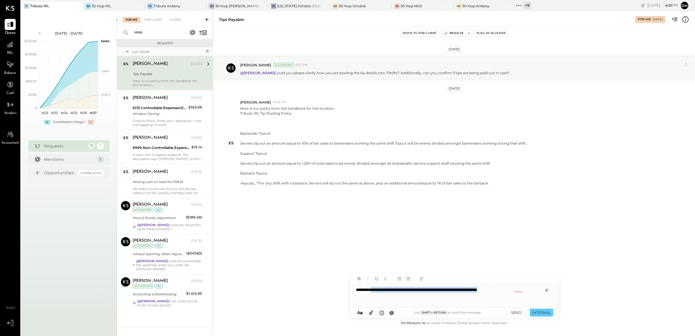
drag, startPoint x: 380, startPoint y: 290, endPoint x: 543, endPoint y: 296, distance: 163.3
click at [543, 296] on div "**********" at bounding box center [454, 295] width 209 height 23
click at [546, 293] on icon at bounding box center [546, 290] width 7 height 7
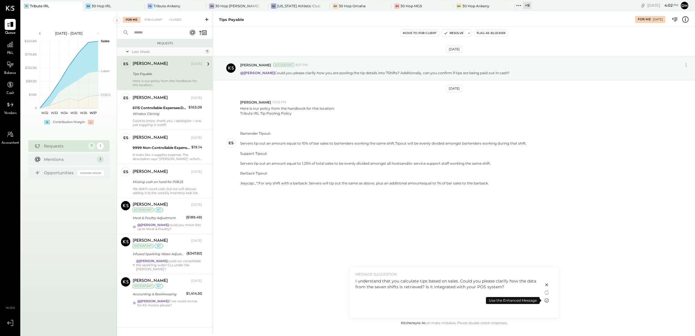
click at [546, 299] on icon at bounding box center [547, 301] width 4 height 4
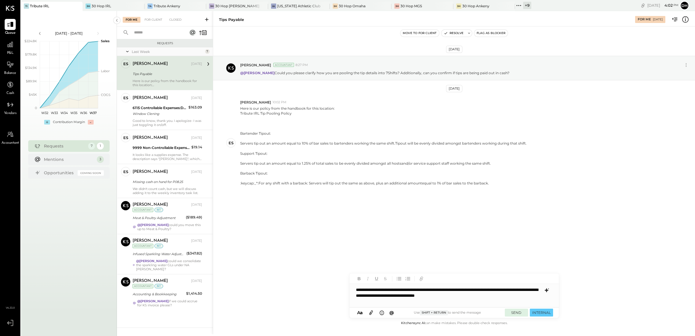
click at [509, 312] on button "SEND" at bounding box center [516, 313] width 23 height 8
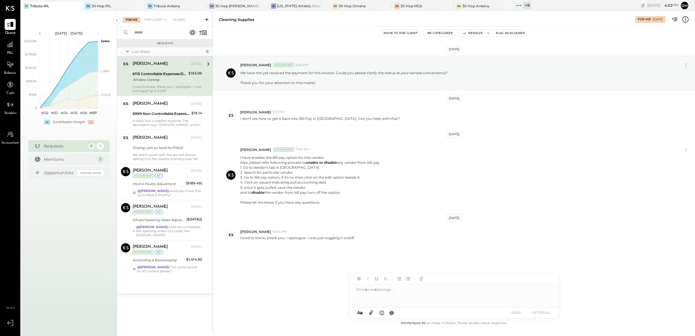
click at [142, 79] on div "Window Clening" at bounding box center [160, 80] width 54 height 6
click at [380, 300] on div at bounding box center [454, 295] width 209 height 23
click at [392, 296] on div "**********" at bounding box center [454, 295] width 209 height 23
click at [520, 314] on button "SEND" at bounding box center [516, 313] width 23 height 8
click at [158, 114] on div "9999 Non-Controllable Expenses:Other Income and Expenses:To Be Classified P&L" at bounding box center [161, 114] width 57 height 6
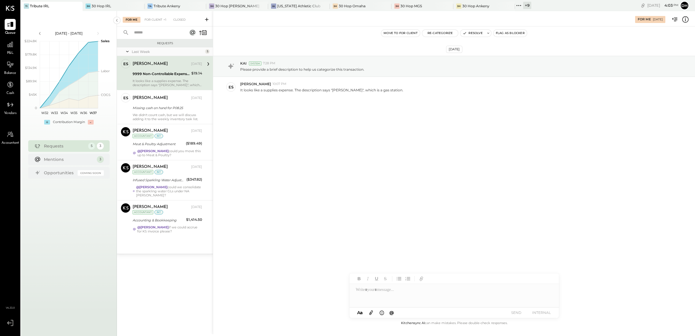
click at [159, 73] on div "9999 Non-Controllable Expenses:Other Income and Expenses:To Be Classified P&L" at bounding box center [161, 74] width 57 height 6
click at [444, 35] on button "Re-Categorize" at bounding box center [440, 33] width 36 height 7
click at [397, 295] on div at bounding box center [454, 295] width 209 height 23
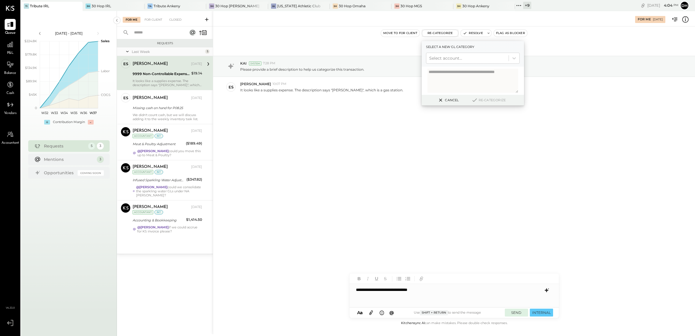
click at [519, 313] on button "SEND" at bounding box center [516, 313] width 23 height 8
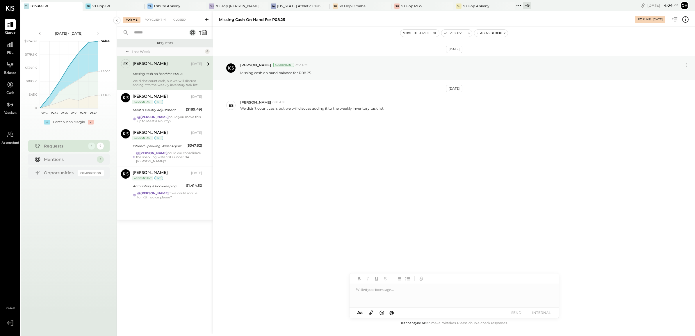
click at [156, 77] on div "Missing cash on hand for P08.25" at bounding box center [167, 74] width 68 height 6
click at [391, 290] on div at bounding box center [454, 295] width 209 height 23
click at [511, 311] on button "SEND" at bounding box center [516, 313] width 23 height 8
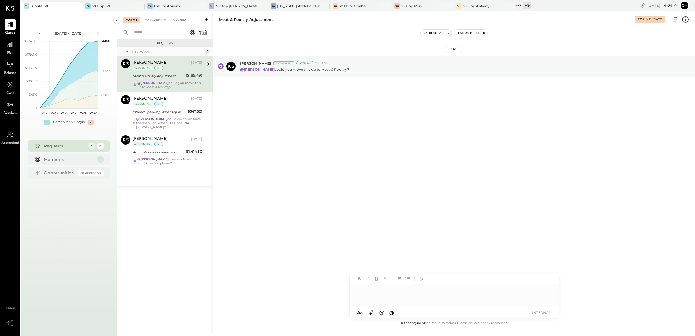
click at [161, 85] on div "@[PERSON_NAME] could you move this up to Meat & Poultry?" at bounding box center [169, 85] width 65 height 8
click at [148, 111] on div "Infused Sparkling Water Adjustment" at bounding box center [159, 112] width 52 height 6
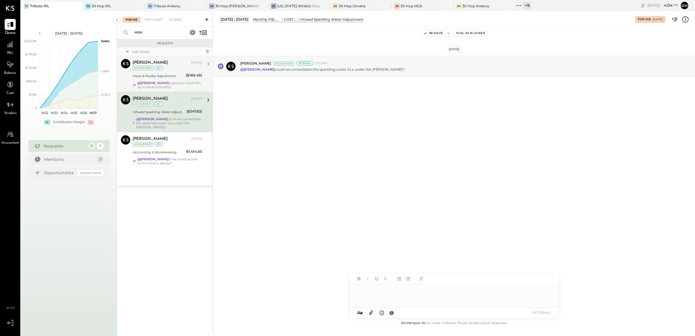
click at [401, 296] on div at bounding box center [454, 295] width 209 height 23
click at [411, 280] on div "MB [PERSON_NAME]" at bounding box center [397, 283] width 67 height 12
click at [537, 312] on button "INTERNAL" at bounding box center [541, 313] width 23 height 8
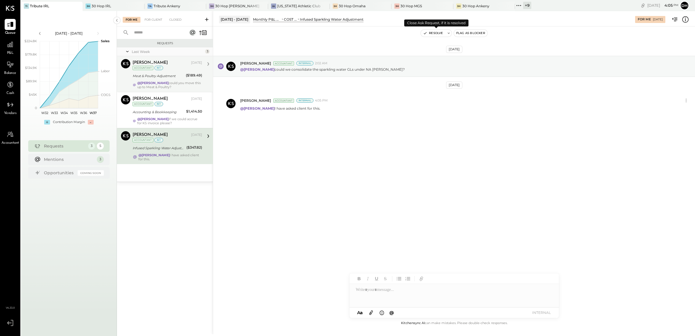
click at [434, 35] on button "Resolve" at bounding box center [433, 33] width 24 height 7
click at [157, 112] on div "[PERSON_NAME] [DATE] Accountant int Accounting & Bookkeeping $1,414.50 @[PERSON…" at bounding box center [168, 110] width 70 height 30
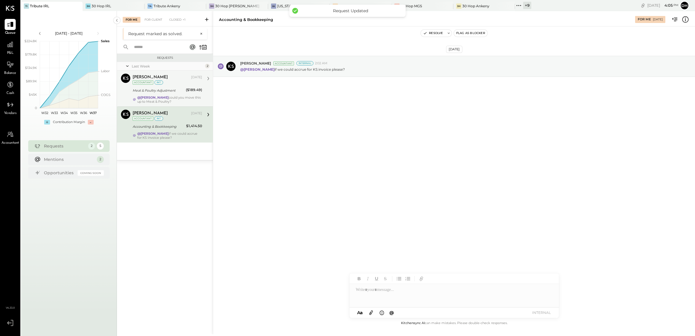
click at [165, 129] on div "Accounting & Bookkeeping" at bounding box center [159, 127] width 52 height 6
click at [388, 296] on div at bounding box center [454, 295] width 209 height 23
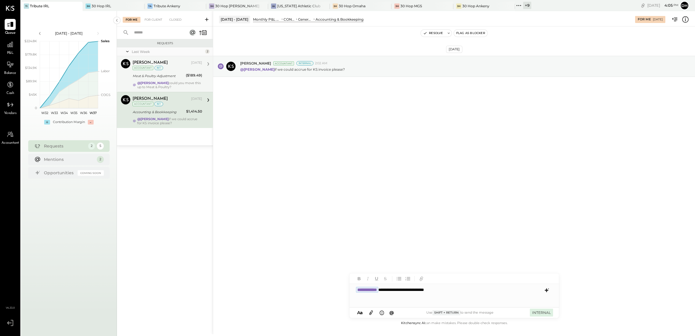
click at [536, 313] on button "INTERNAL" at bounding box center [541, 313] width 23 height 8
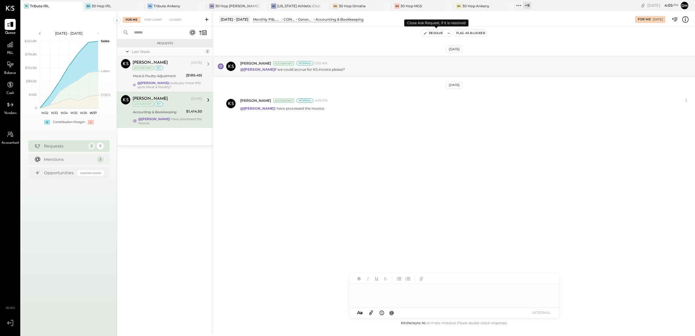
click at [438, 32] on button "Resolve" at bounding box center [433, 33] width 24 height 7
click at [159, 71] on div "[PERSON_NAME] [DATE] Accountant int" at bounding box center [168, 65] width 70 height 12
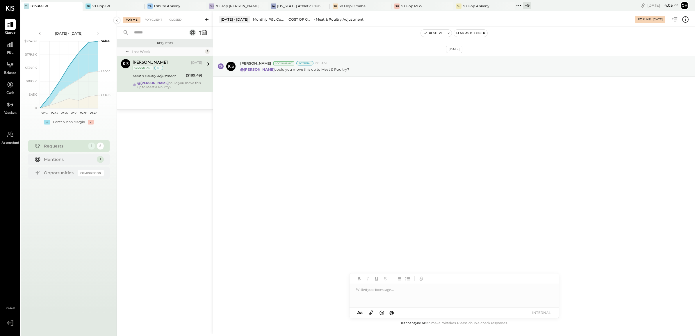
click at [381, 291] on div at bounding box center [454, 295] width 209 height 23
click at [390, 281] on span "[PERSON_NAME]" at bounding box center [406, 283] width 46 height 6
drag, startPoint x: 520, startPoint y: 289, endPoint x: 533, endPoint y: 299, distance: 16.2
click at [533, 299] on div "**********" at bounding box center [454, 295] width 209 height 23
click at [546, 288] on icon at bounding box center [546, 290] width 7 height 7
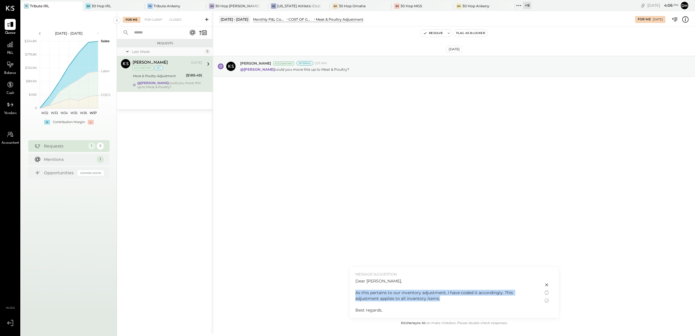
drag, startPoint x: 421, startPoint y: 300, endPoint x: 354, endPoint y: 290, distance: 67.8
click at [354, 290] on div "MESSAGE SUGGESTION Dear [PERSON_NAME], As this pertains to our inventory adjust…" at bounding box center [447, 292] width 194 height 51
copy div "As this pertains to our inventory adjustment, I have coded it accordingly. This…"
click at [546, 302] on icon at bounding box center [546, 300] width 7 height 7
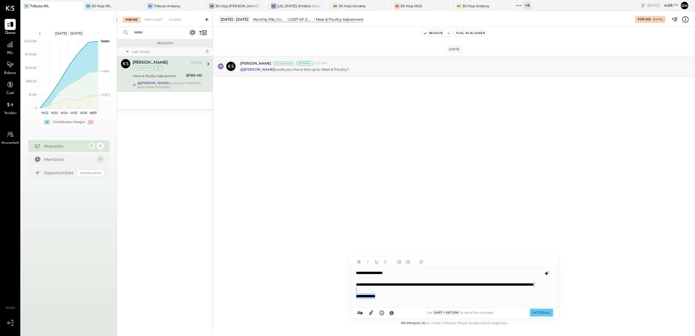
scroll to position [0, 0]
drag, startPoint x: 383, startPoint y: 301, endPoint x: 348, endPoint y: 266, distance: 49.4
click at [348, 266] on div "**********" at bounding box center [454, 172] width 482 height 323
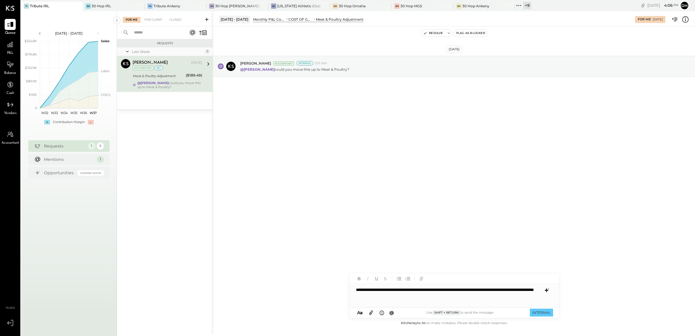
scroll to position [0, 0]
drag, startPoint x: 428, startPoint y: 299, endPoint x: 284, endPoint y: 274, distance: 146.2
click at [284, 274] on div "[DATE] - [DATE] Monthly P&L Comparison COST OF GOODS SOLD (COGS) Meat & Poultry…" at bounding box center [454, 172] width 482 height 323
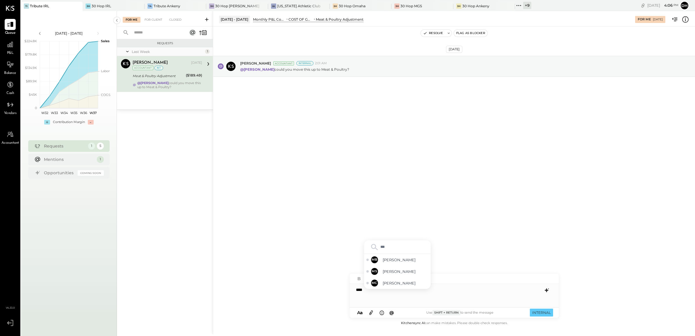
type input "****"
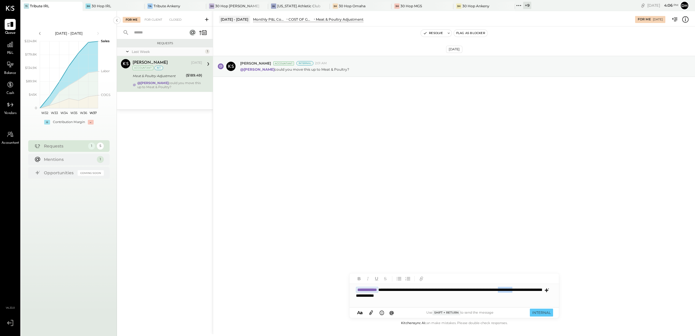
drag, startPoint x: 388, startPoint y: 295, endPoint x: 366, endPoint y: 293, distance: 22.8
click at [366, 293] on div "**********" at bounding box center [454, 295] width 209 height 23
click at [539, 314] on button "INTERNAL" at bounding box center [541, 313] width 23 height 8
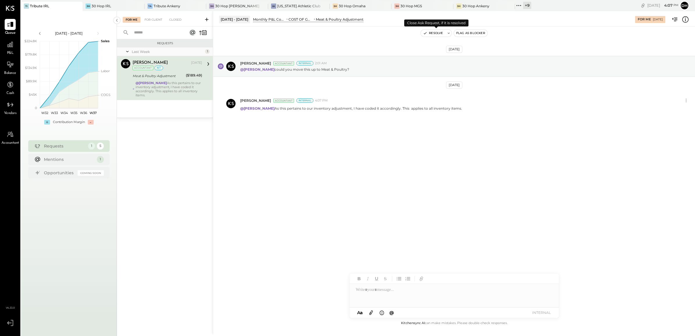
click at [431, 33] on button "Resolve" at bounding box center [433, 33] width 24 height 7
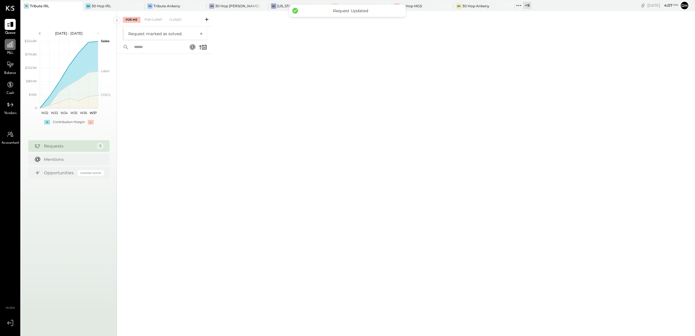
click at [12, 46] on icon at bounding box center [10, 45] width 8 height 8
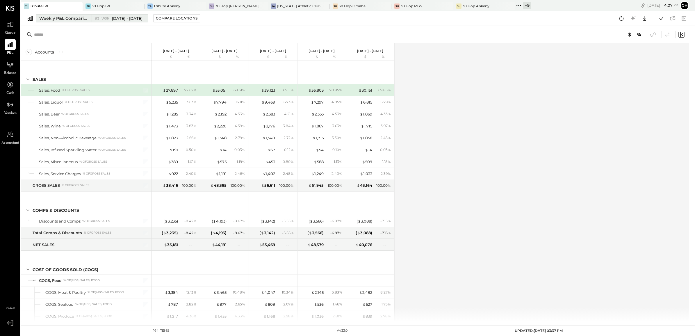
click at [50, 17] on div "Weekly P&L Comparison" at bounding box center [63, 18] width 49 height 6
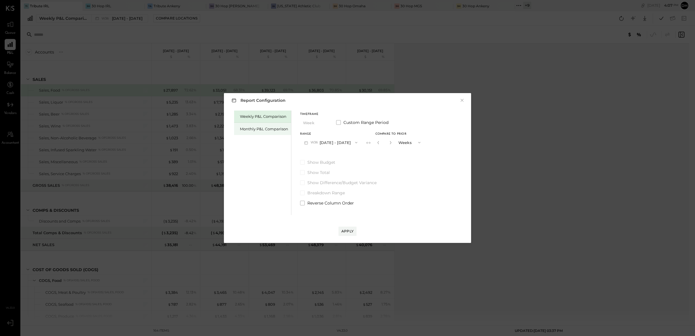
click at [269, 127] on div "Monthly P&L Comparison" at bounding box center [264, 129] width 48 height 6
click at [340, 138] on button "M09 [DATE] - [DATE]" at bounding box center [330, 142] width 61 height 11
click at [336, 160] on div "M08 [DATE] - [DATE]" at bounding box center [334, 156] width 66 height 12
click at [371, 142] on div "Compare" at bounding box center [377, 142] width 19 height 5
click at [390, 143] on icon "button" at bounding box center [390, 142] width 1 height 3
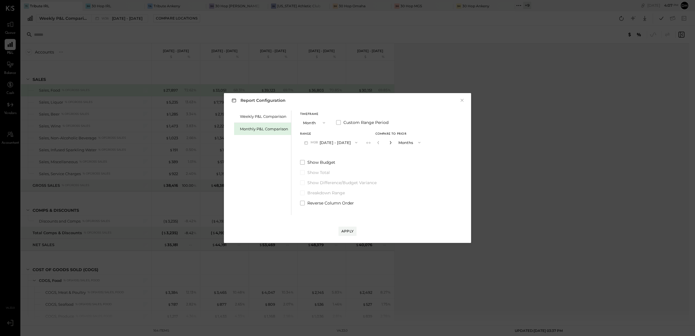
click at [390, 143] on icon "button" at bounding box center [390, 142] width 1 height 3
type input "*"
click at [350, 231] on div "Apply" at bounding box center [348, 231] width 12 height 5
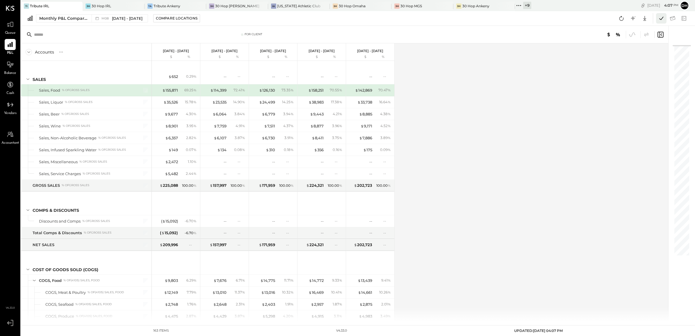
click at [658, 17] on icon at bounding box center [662, 19] width 8 height 8
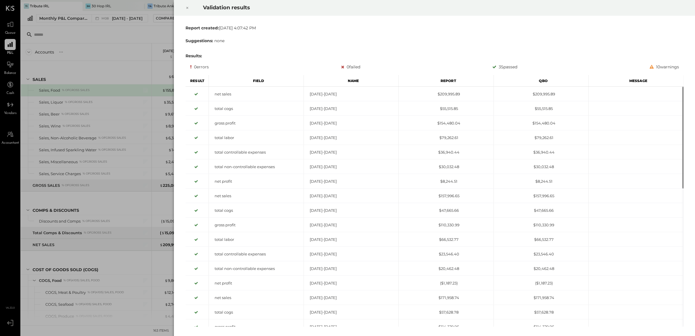
click at [190, 5] on div at bounding box center [187, 8] width 13 height 16
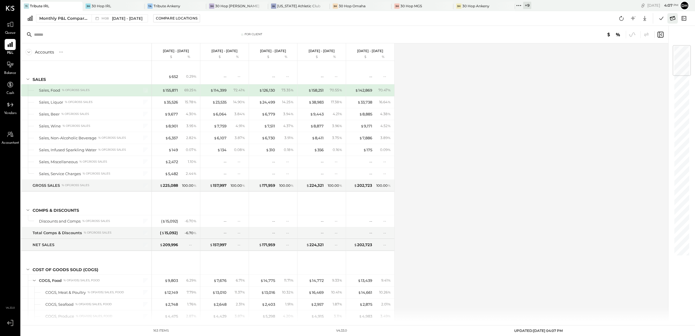
click at [670, 15] on icon at bounding box center [673, 19] width 8 height 8
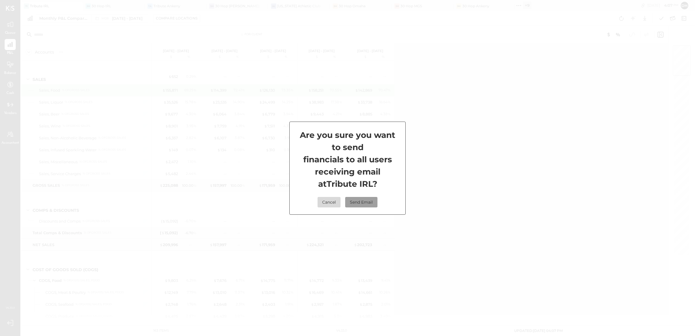
click at [357, 198] on button "Send Email" at bounding box center [361, 202] width 32 height 10
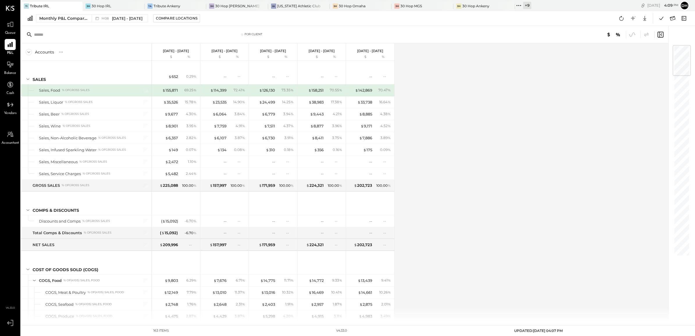
click at [523, 5] on div "+ 9" at bounding box center [527, 5] width 8 height 7
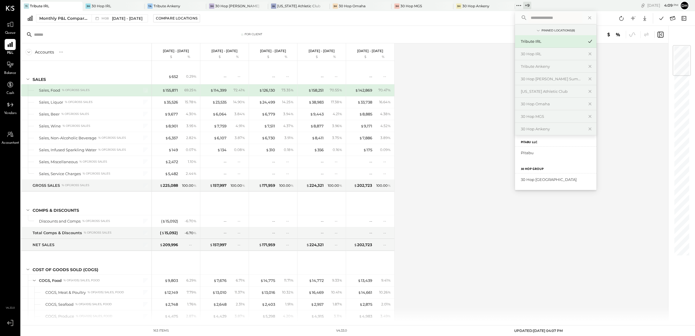
scroll to position [162, 0]
click at [522, 177] on div "30 Hop [GEOGRAPHIC_DATA]" at bounding box center [552, 180] width 63 height 6
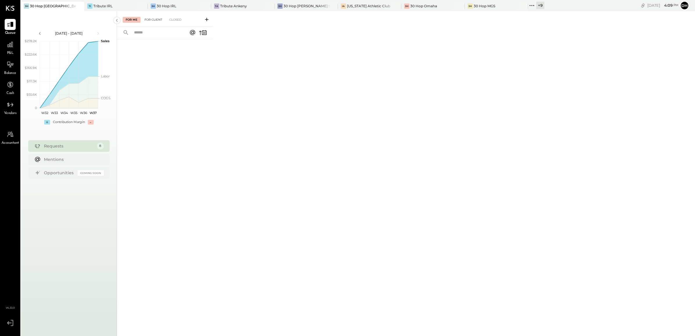
click at [157, 20] on div "For Client" at bounding box center [154, 20] width 24 height 6
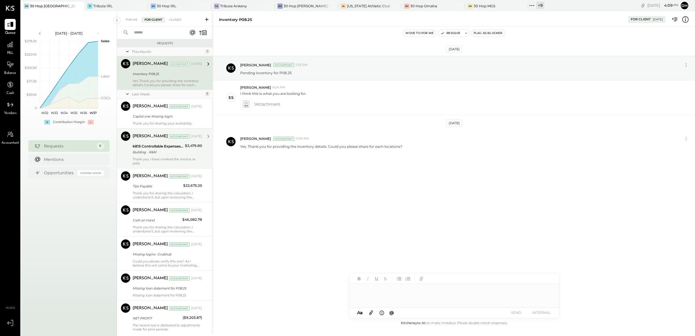
scroll to position [19, 0]
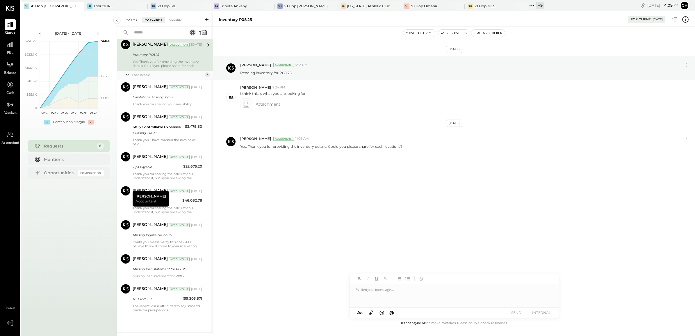
click at [127, 21] on div "For Me" at bounding box center [132, 20] width 18 height 6
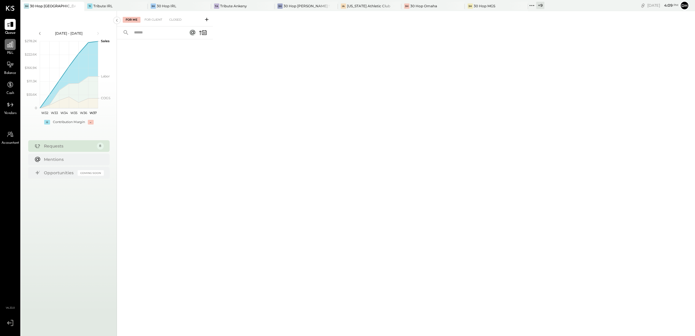
click at [12, 49] on div at bounding box center [10, 44] width 11 height 11
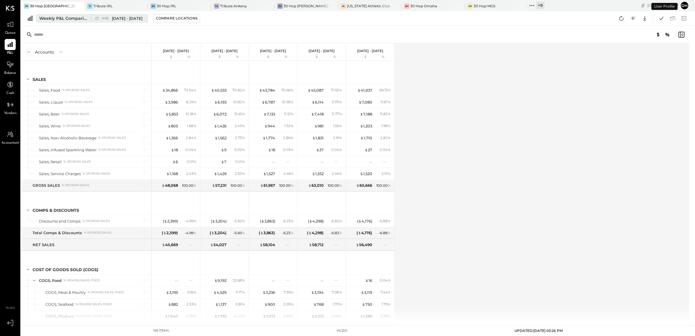
click at [59, 16] on div "Weekly P&L Comparison" at bounding box center [63, 18] width 49 height 6
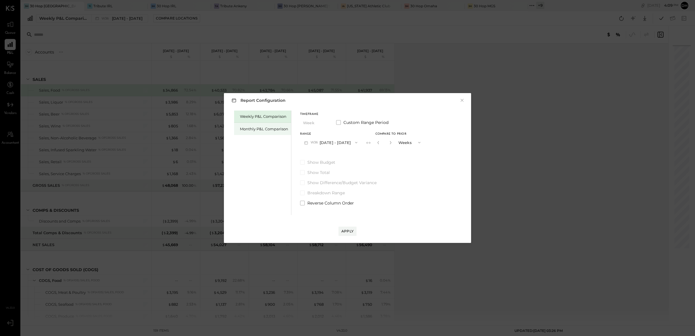
click at [256, 129] on div "Monthly P&L Comparison" at bounding box center [264, 129] width 48 height 6
click at [348, 140] on button "M09 [DATE] - [DATE]" at bounding box center [330, 142] width 61 height 11
click at [343, 152] on div "M08 [DATE] - [DATE]" at bounding box center [334, 156] width 66 height 12
drag, startPoint x: 367, startPoint y: 141, endPoint x: 391, endPoint y: 152, distance: 26.3
click at [368, 141] on div "Compare" at bounding box center [377, 142] width 19 height 5
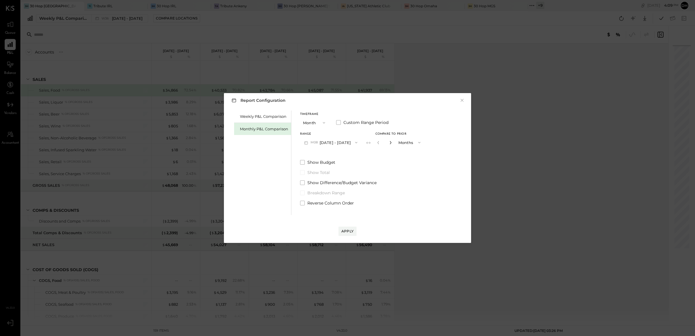
click at [389, 144] on icon "button" at bounding box center [390, 142] width 3 height 3
type input "*"
click at [354, 228] on button "Apply" at bounding box center [348, 231] width 18 height 9
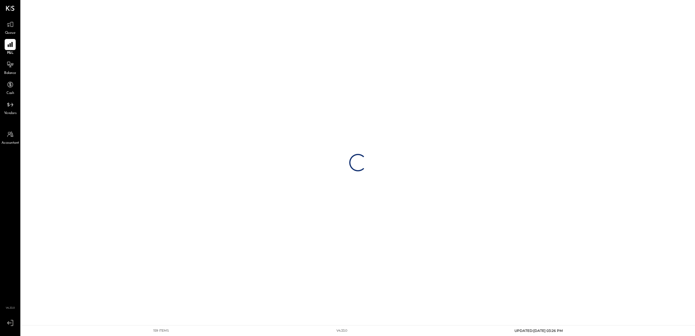
click at [353, 230] on div "Loading…" at bounding box center [358, 162] width 674 height 325
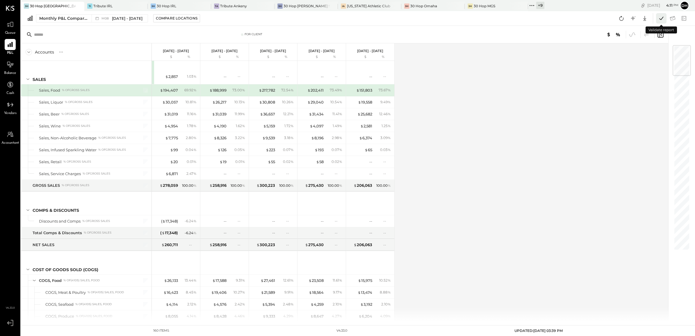
click at [658, 19] on icon at bounding box center [662, 19] width 8 height 8
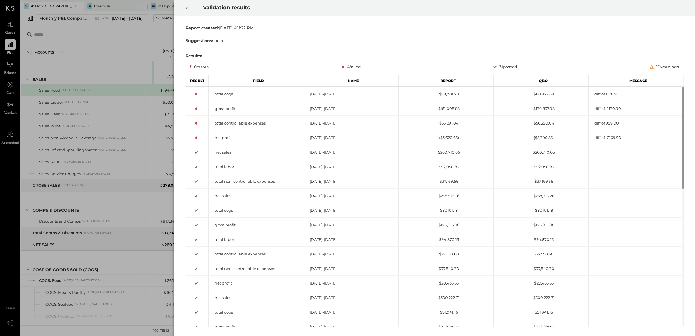
click at [188, 9] on icon at bounding box center [187, 7] width 3 height 7
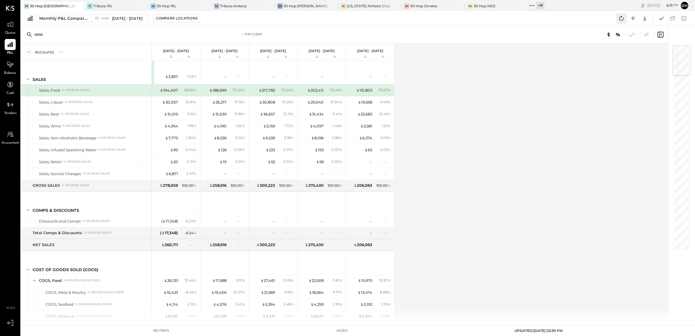
click at [624, 15] on icon at bounding box center [622, 19] width 8 height 8
click at [670, 17] on icon at bounding box center [673, 19] width 8 height 8
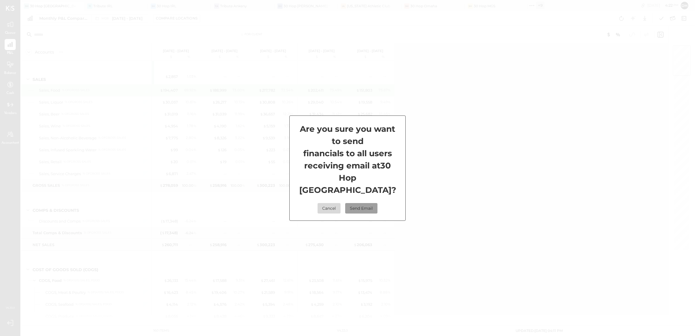
click at [367, 206] on button "Send Email" at bounding box center [361, 208] width 32 height 10
